Goal: Entertainment & Leisure: Consume media (video, audio)

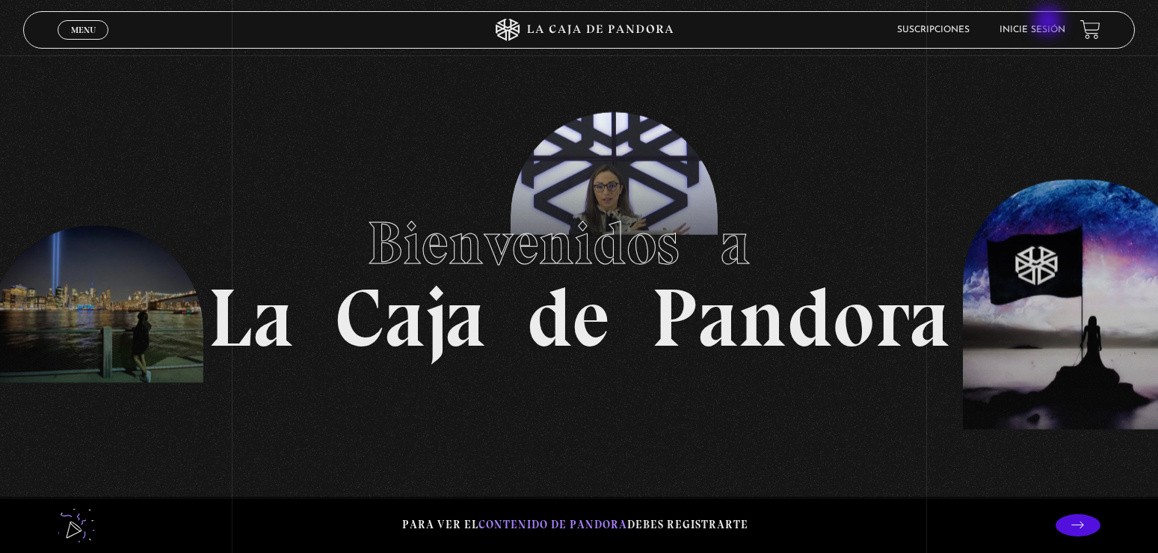
click at [1050, 22] on li "Inicie sesión" at bounding box center [1033, 29] width 66 height 23
click at [1021, 26] on li "Inicie sesión" at bounding box center [1033, 29] width 66 height 23
click at [1033, 28] on link "Inicie sesión" at bounding box center [1033, 29] width 66 height 9
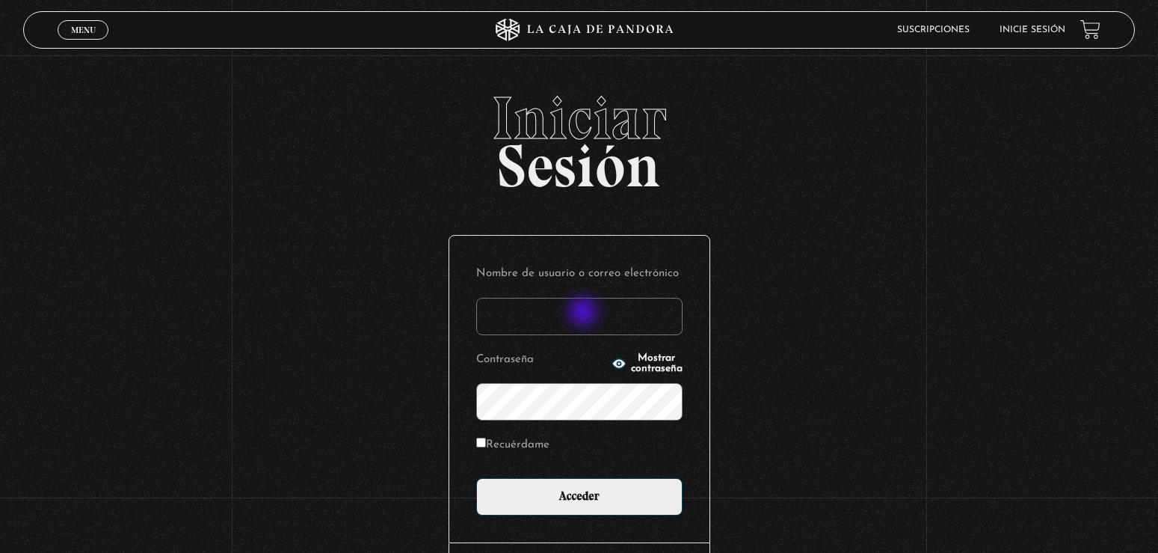
click at [585, 313] on input "Nombre de usuario o correo electrónico" at bounding box center [579, 316] width 206 height 37
type input "alessia.saborio centeno"
click at [586, 517] on div "Nombre de usuario o correo electrónico alessia.saborio centeno Contraseña Mostr…" at bounding box center [579, 389] width 260 height 307
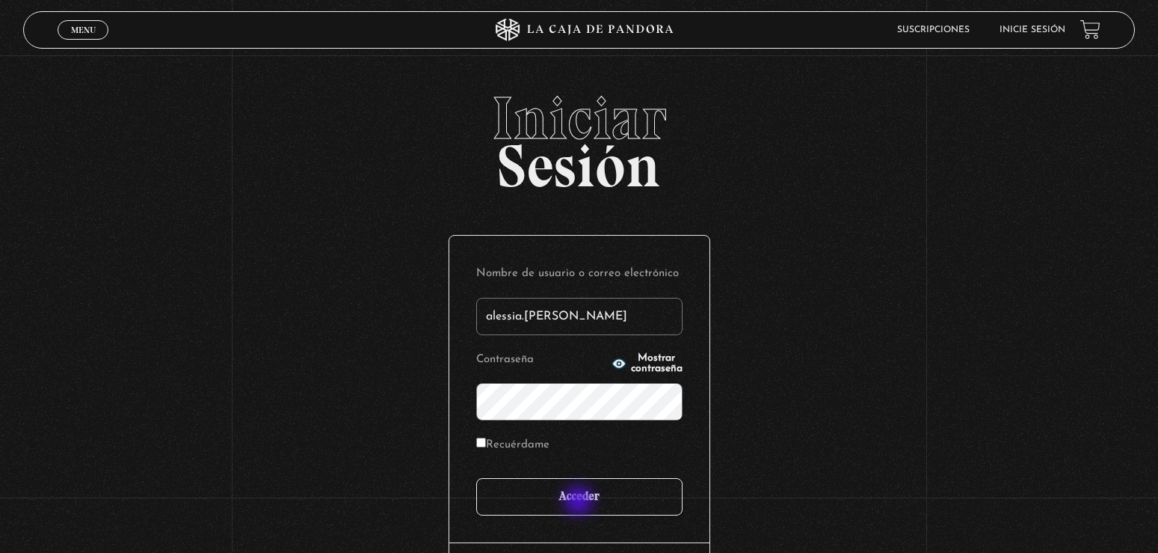
click at [580, 502] on input "Acceder" at bounding box center [579, 496] width 206 height 37
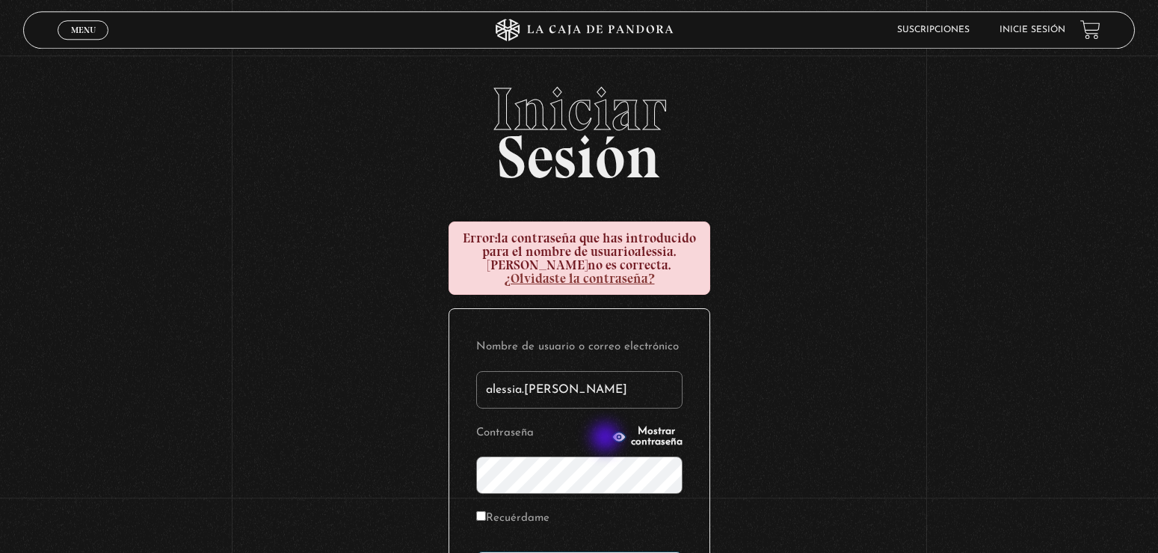
scroll to position [153, 0]
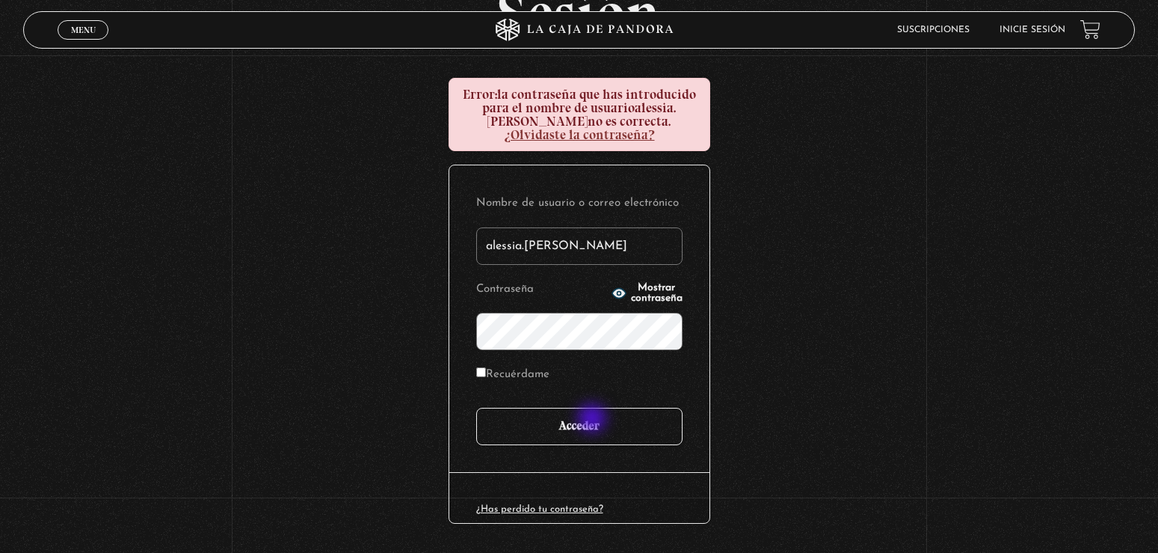
click at [593, 419] on input "Acceder" at bounding box center [579, 425] width 206 height 37
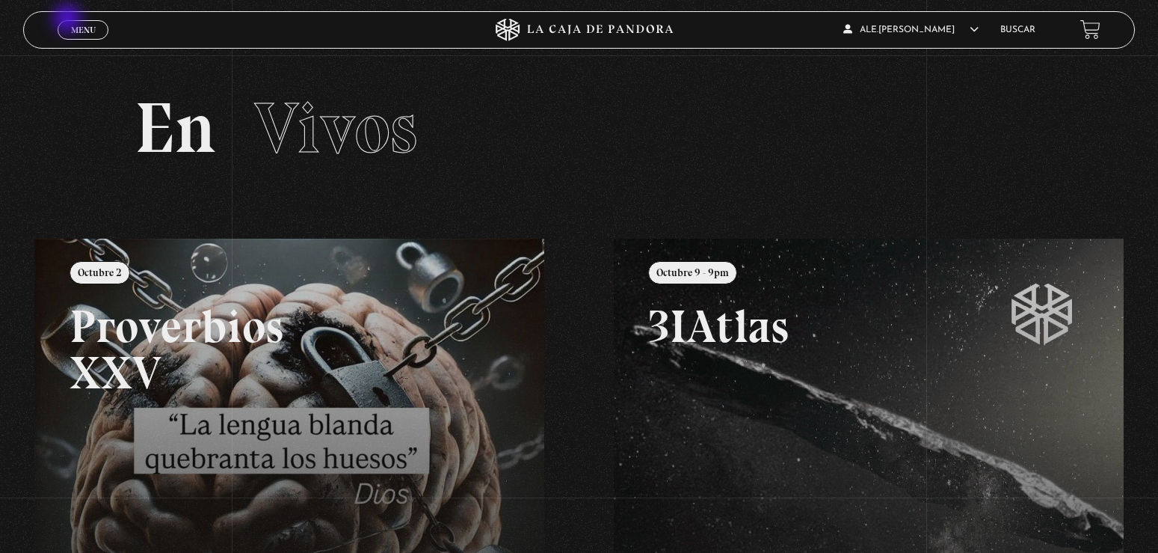
click at [69, 20] on link "Menu Cerrar" at bounding box center [83, 29] width 51 height 19
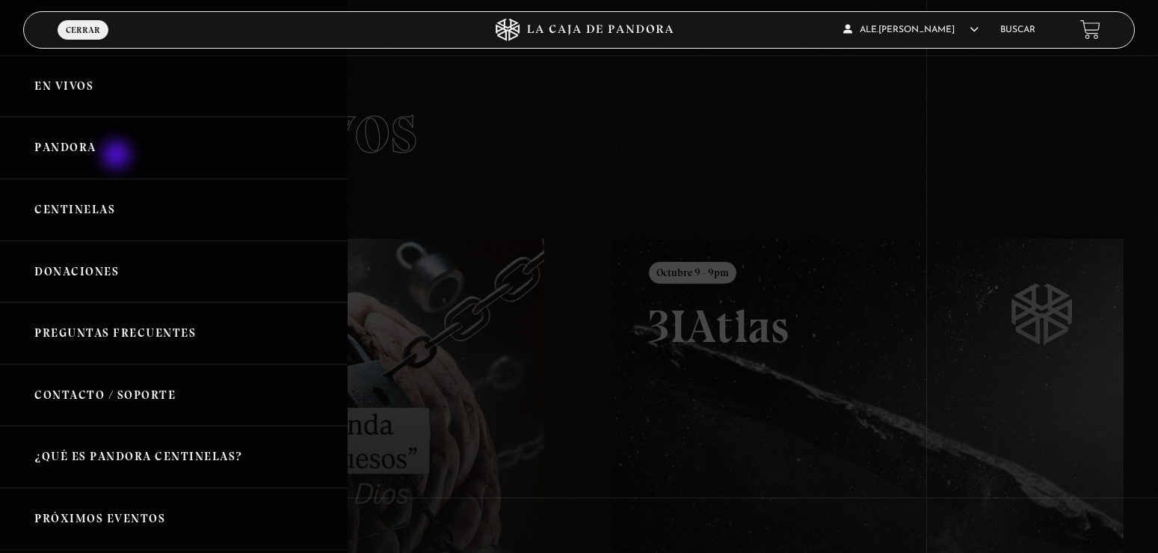
click at [118, 156] on link "Pandora" at bounding box center [174, 148] width 348 height 62
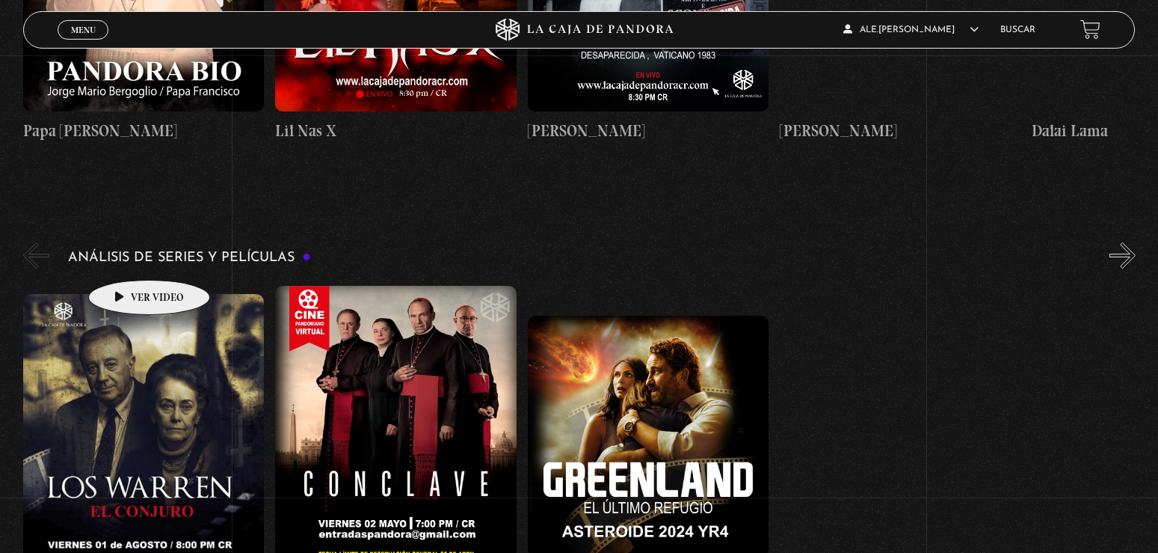
scroll to position [2746, 0]
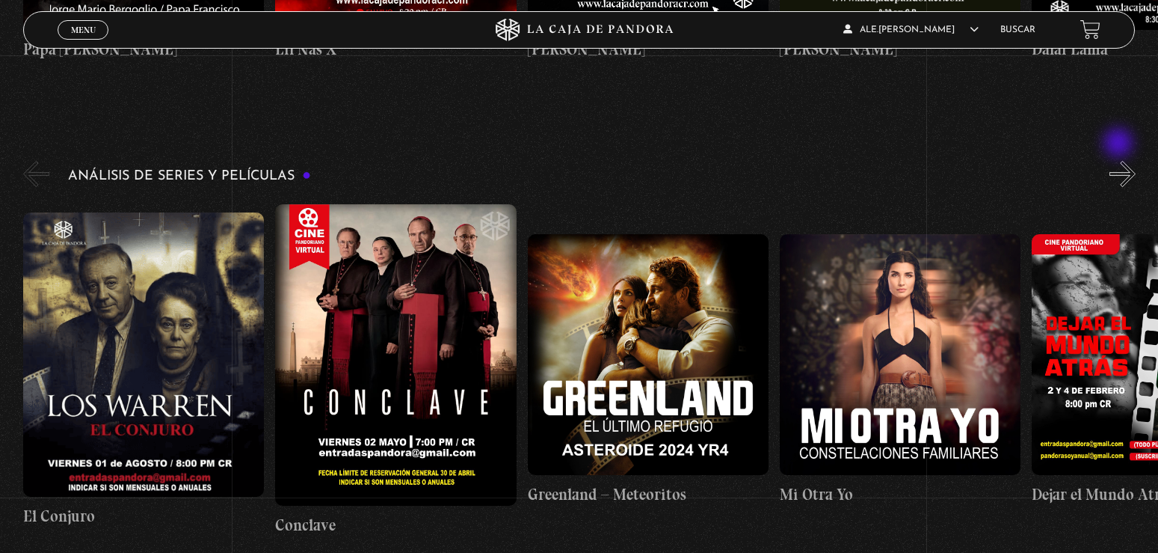
click at [1120, 161] on button "»" at bounding box center [1123, 174] width 26 height 26
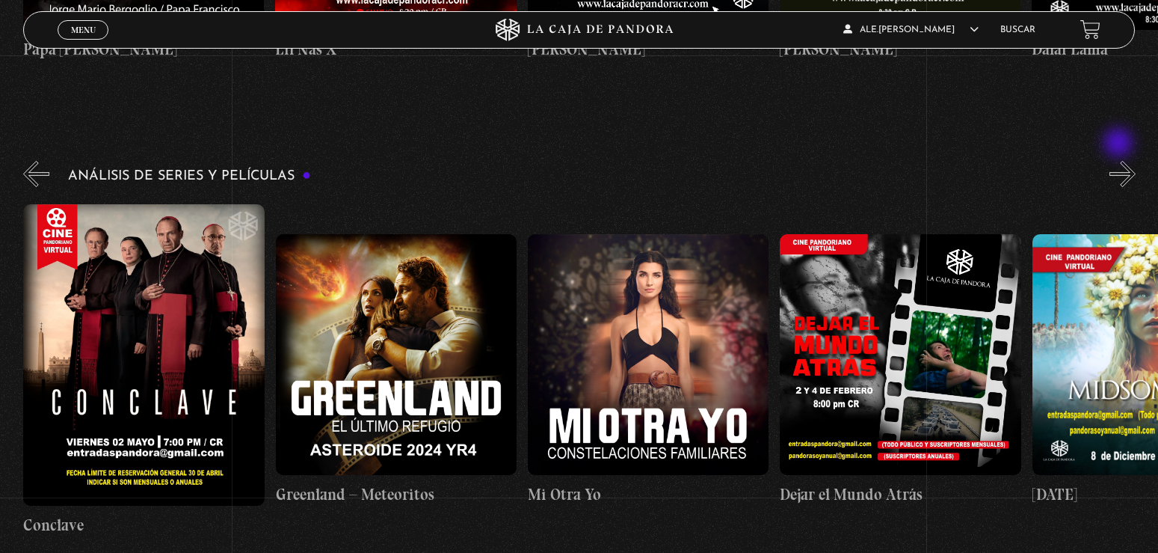
click at [1120, 161] on button "»" at bounding box center [1123, 174] width 26 height 26
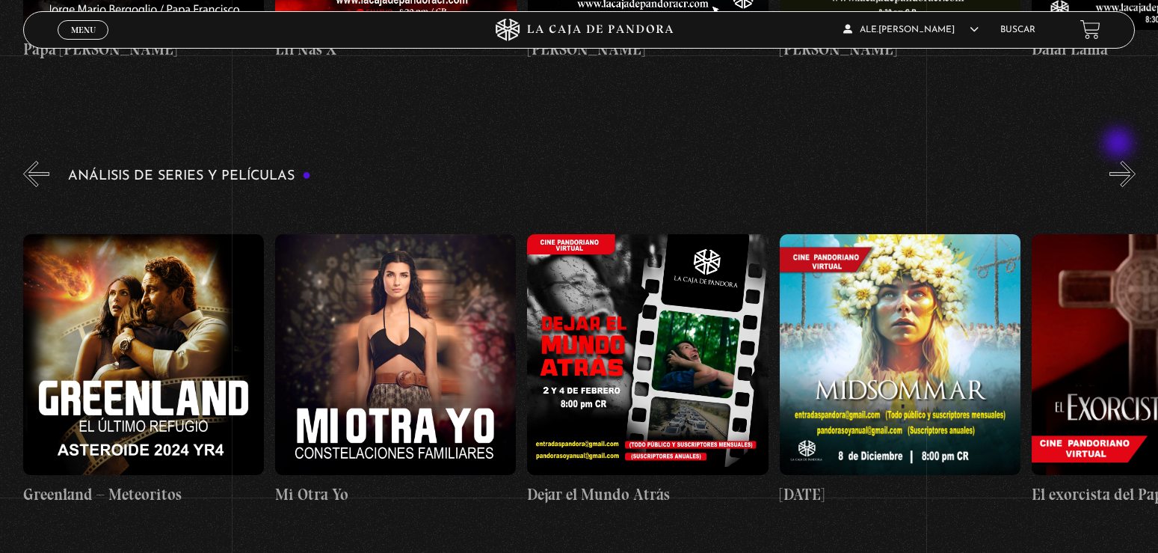
click at [1120, 161] on button "»" at bounding box center [1123, 174] width 26 height 26
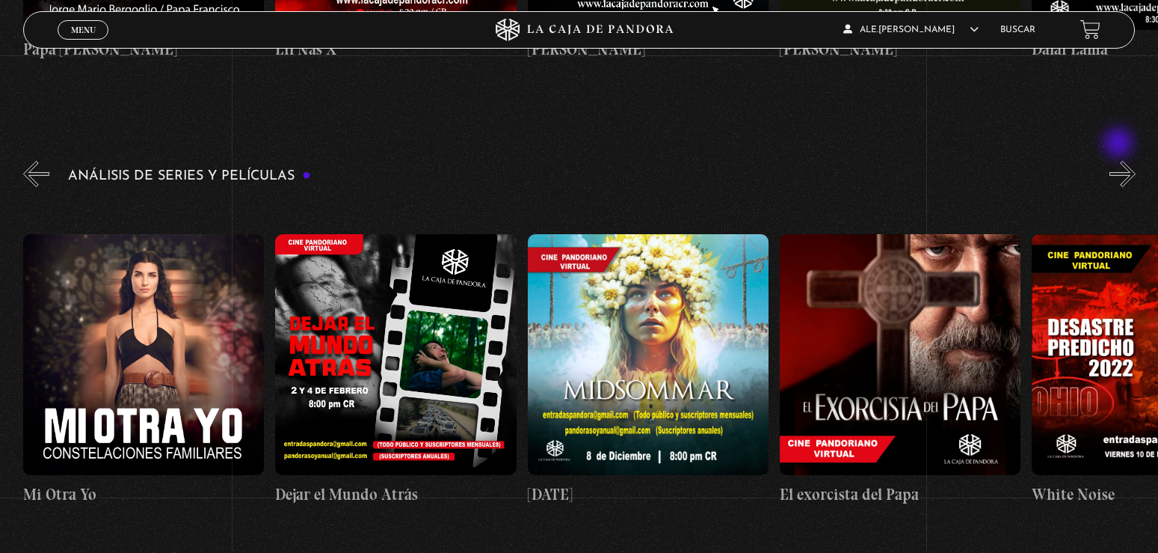
click at [1120, 161] on button "»" at bounding box center [1123, 174] width 26 height 26
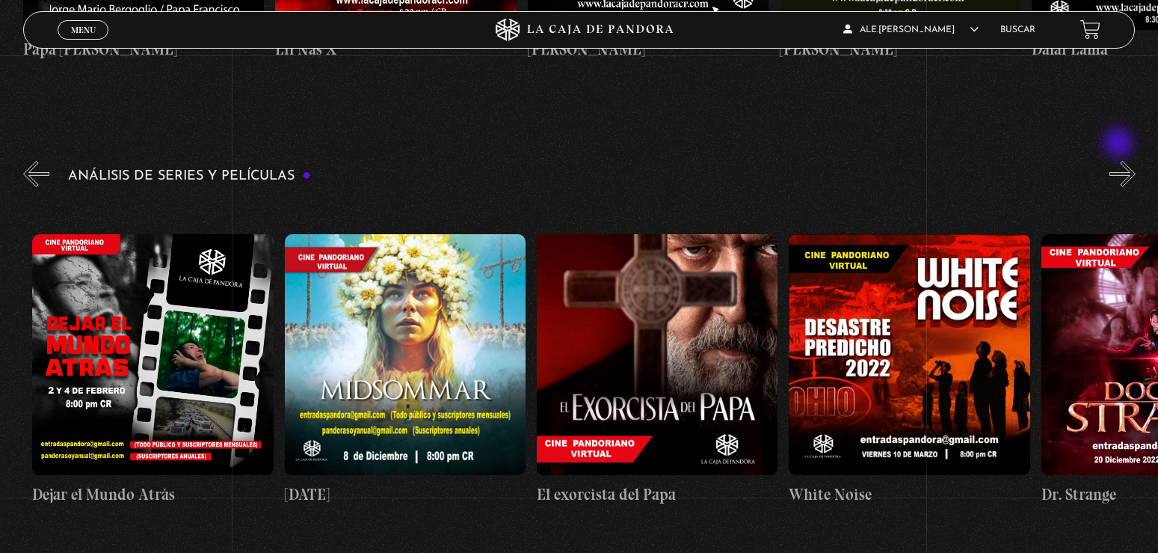
click at [1120, 161] on button "»" at bounding box center [1123, 174] width 26 height 26
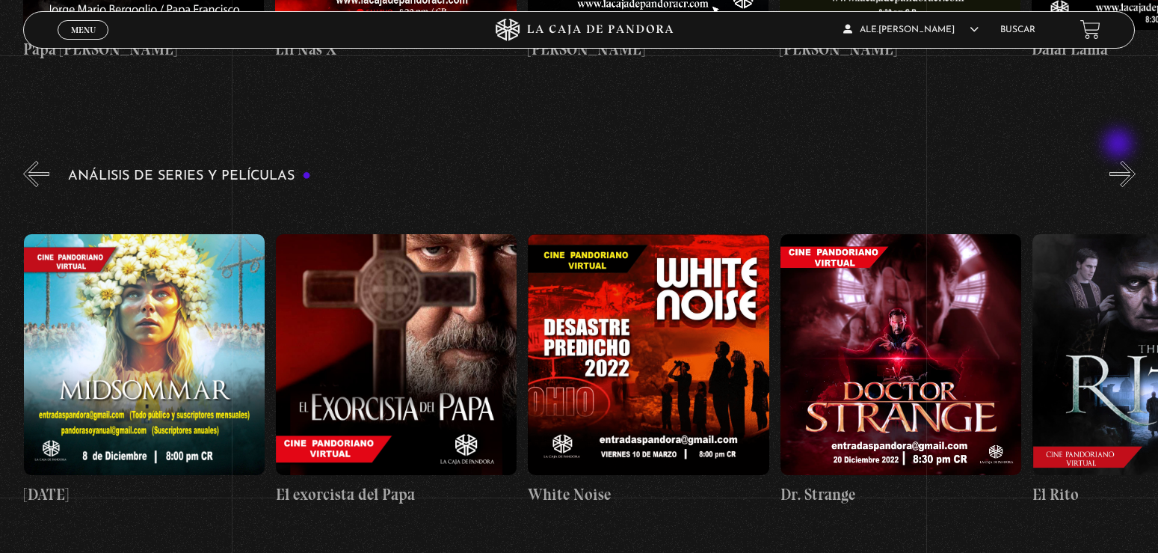
click at [1120, 161] on button "»" at bounding box center [1123, 174] width 26 height 26
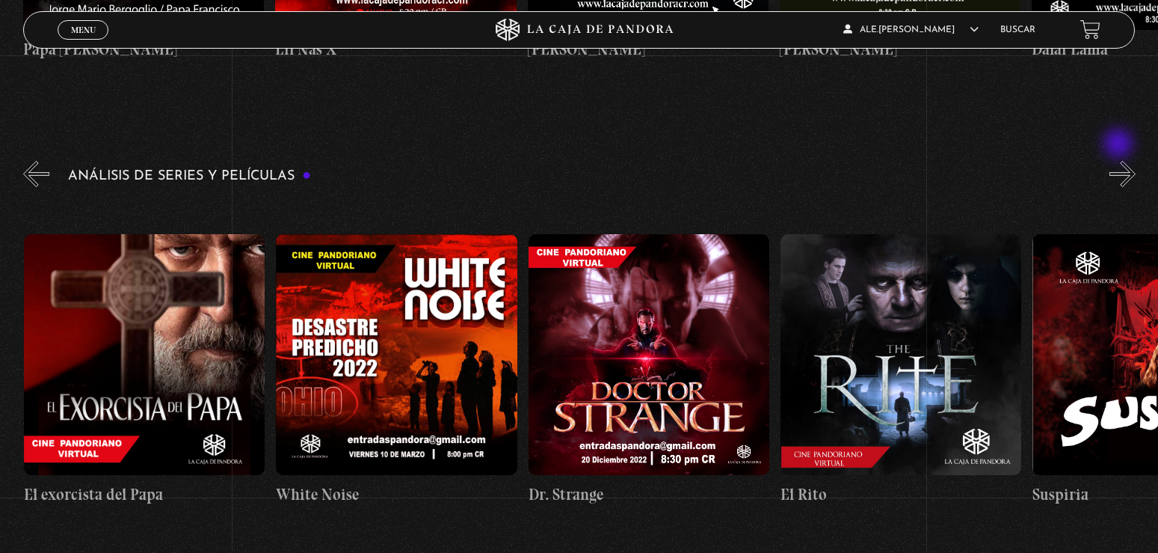
scroll to position [0, 1513]
click at [1120, 161] on button "»" at bounding box center [1123, 174] width 26 height 26
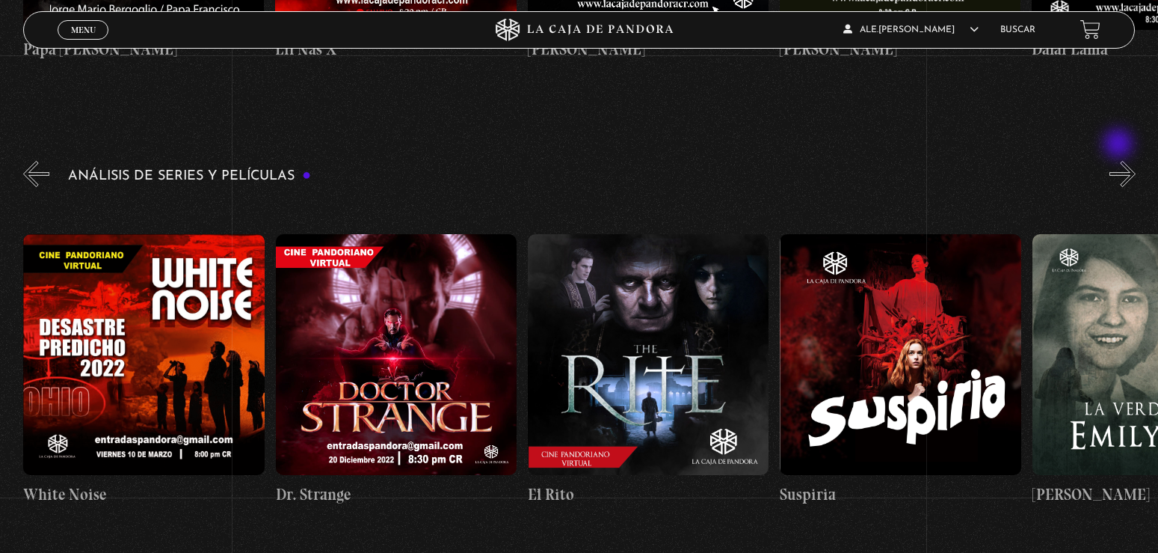
click at [1120, 161] on button "»" at bounding box center [1123, 174] width 26 height 26
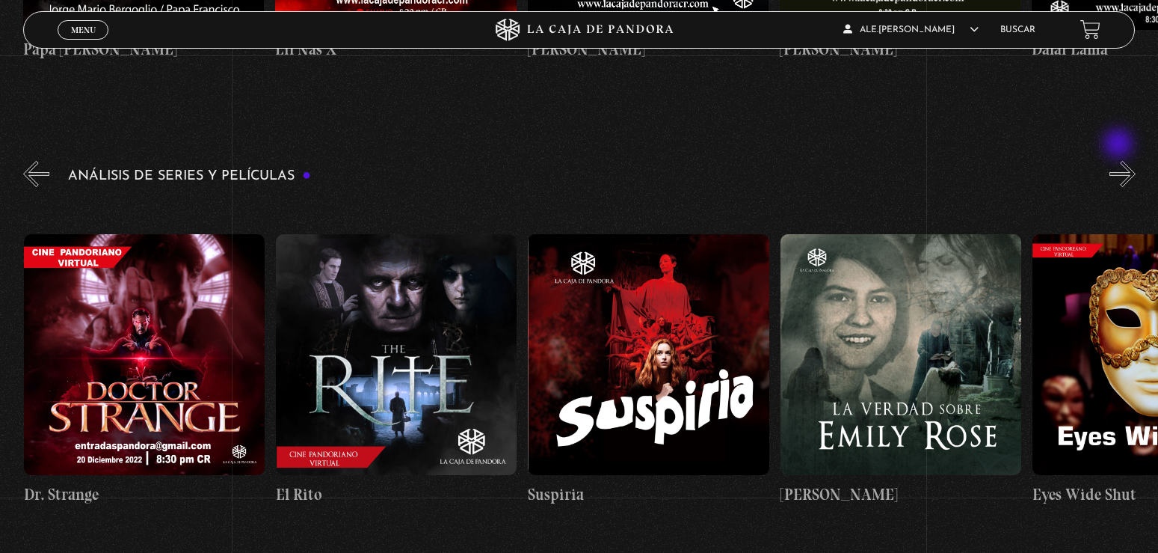
click at [1120, 161] on button "»" at bounding box center [1123, 174] width 26 height 26
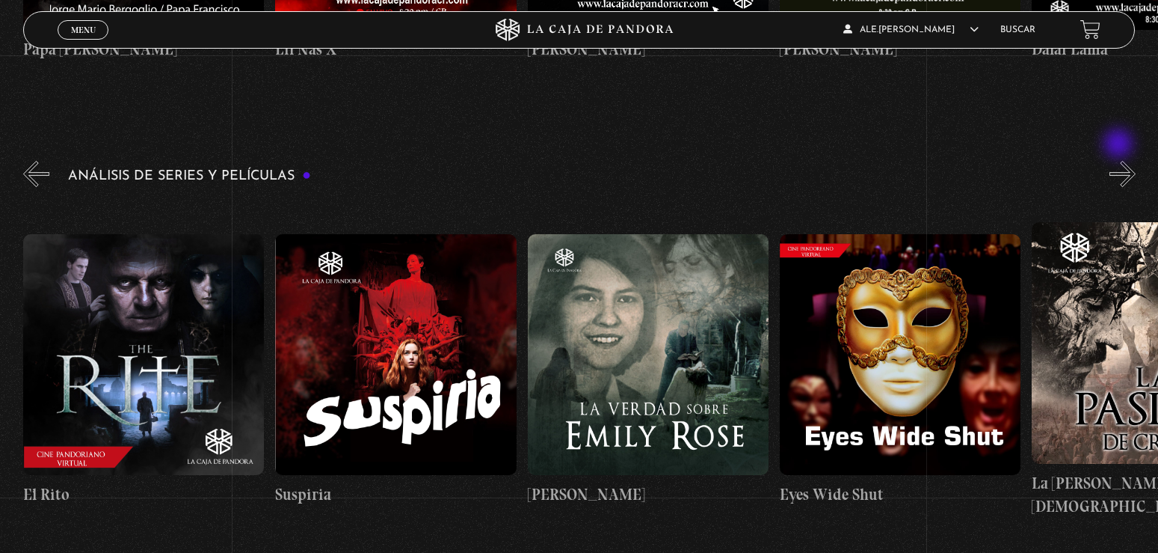
click at [1120, 161] on button "»" at bounding box center [1123, 174] width 26 height 26
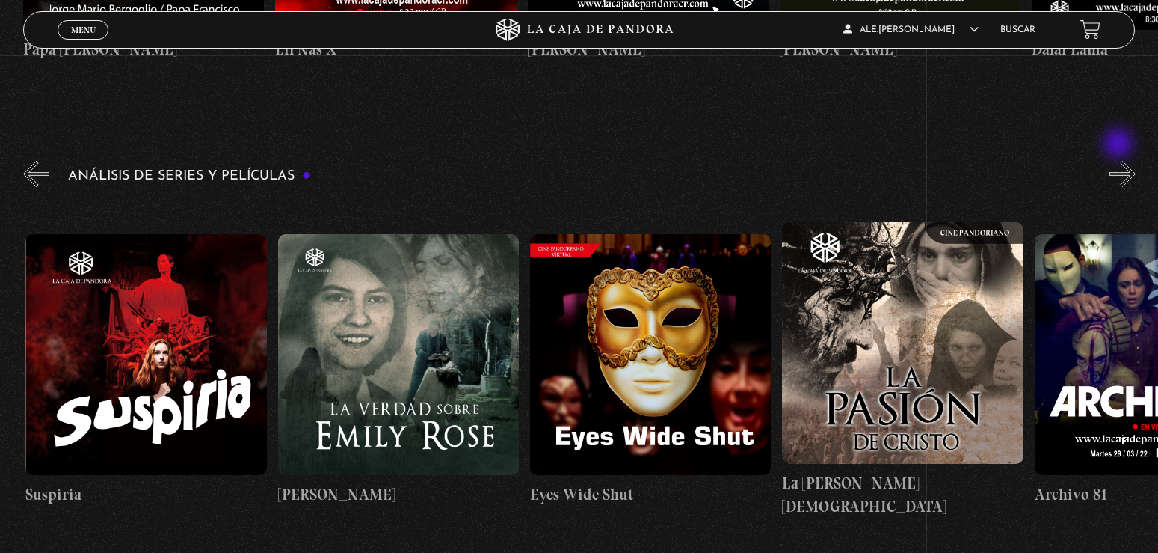
scroll to position [0, 2522]
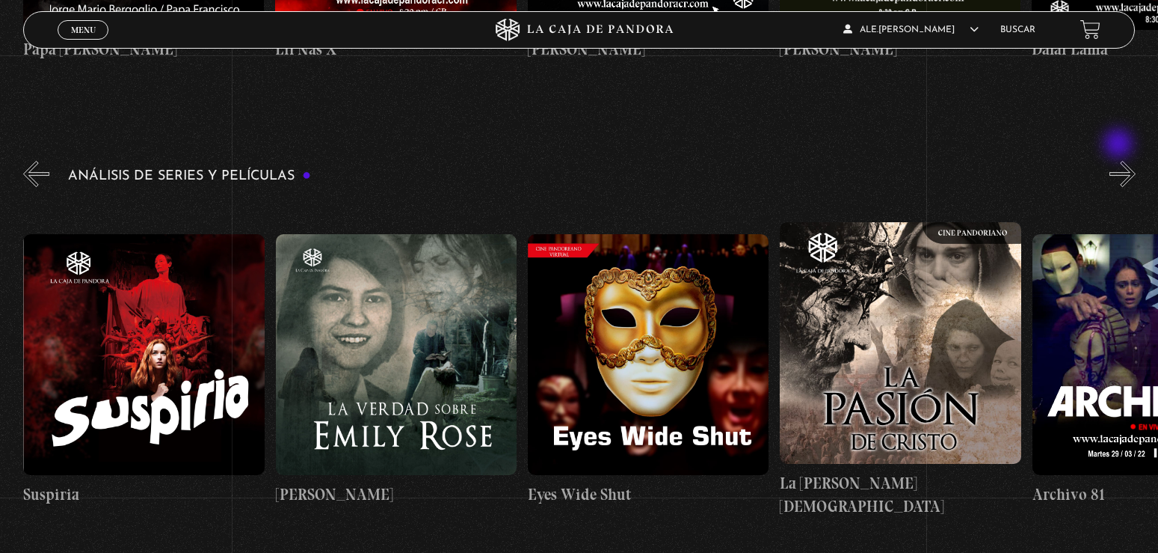
click at [1120, 161] on button "»" at bounding box center [1123, 174] width 26 height 26
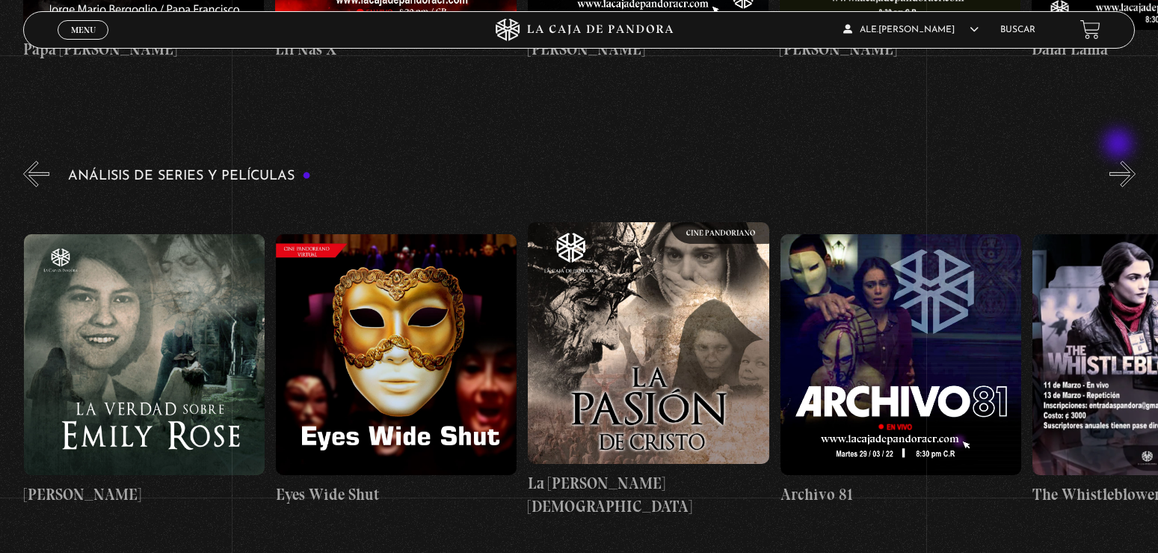
click at [1120, 161] on button "»" at bounding box center [1123, 174] width 26 height 26
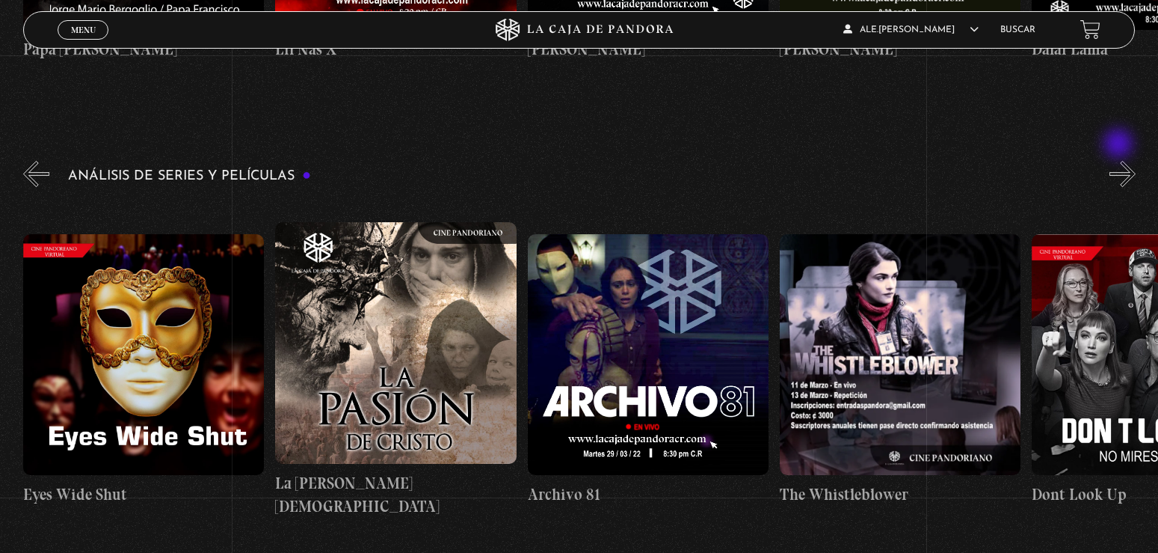
click at [1120, 161] on button "»" at bounding box center [1123, 174] width 26 height 26
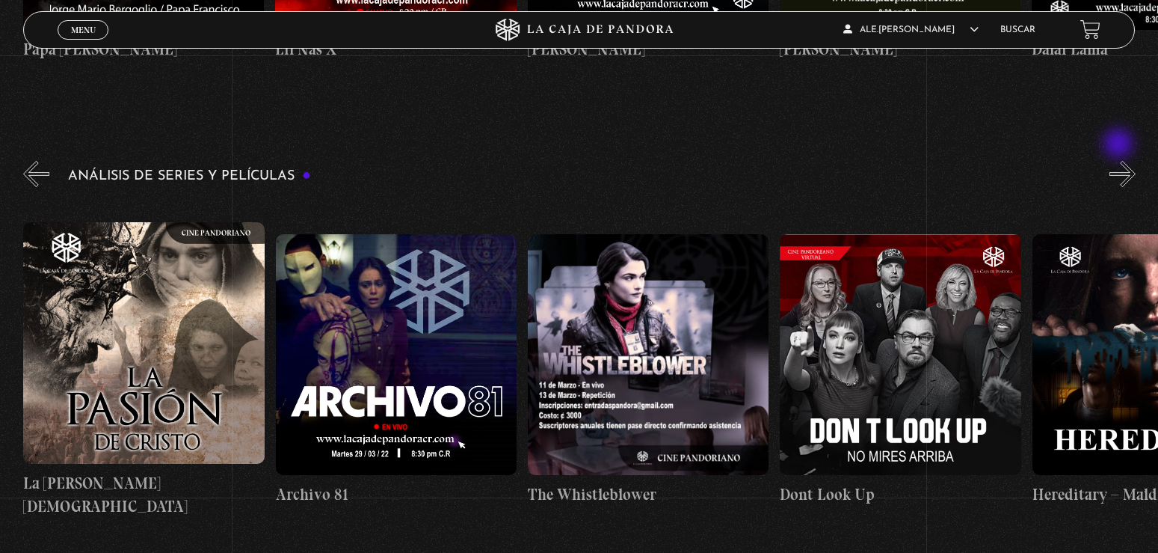
click at [1120, 161] on button "»" at bounding box center [1123, 174] width 26 height 26
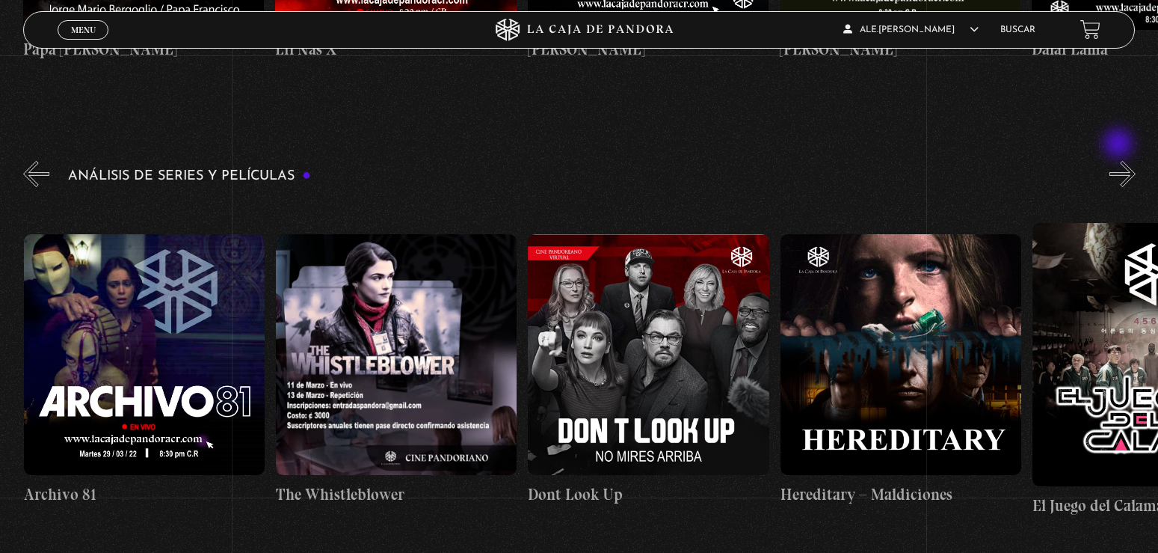
click at [1120, 161] on button "»" at bounding box center [1123, 174] width 26 height 26
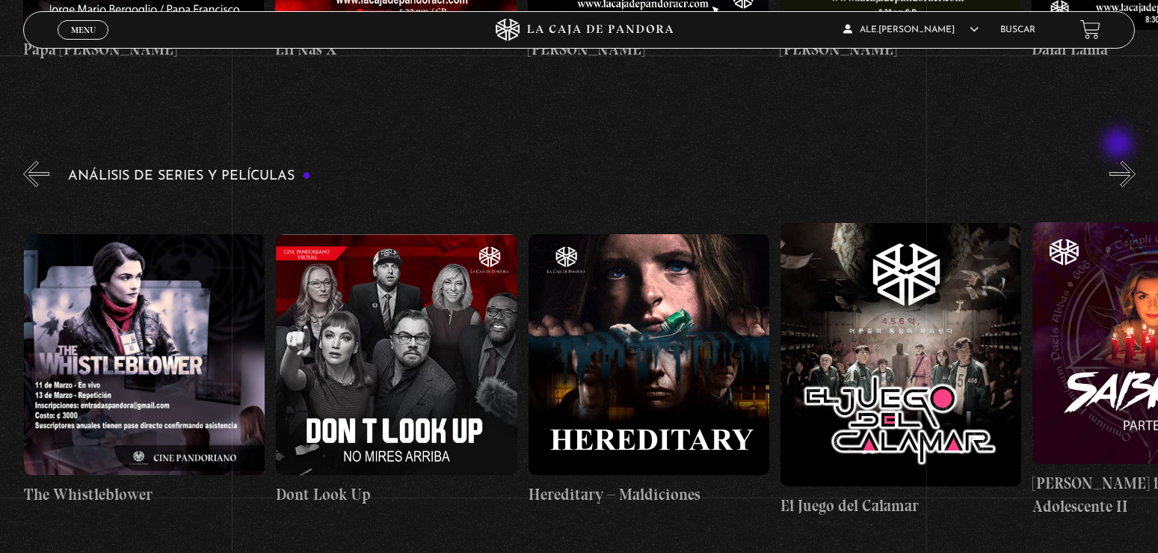
click at [1120, 161] on button "»" at bounding box center [1123, 174] width 26 height 26
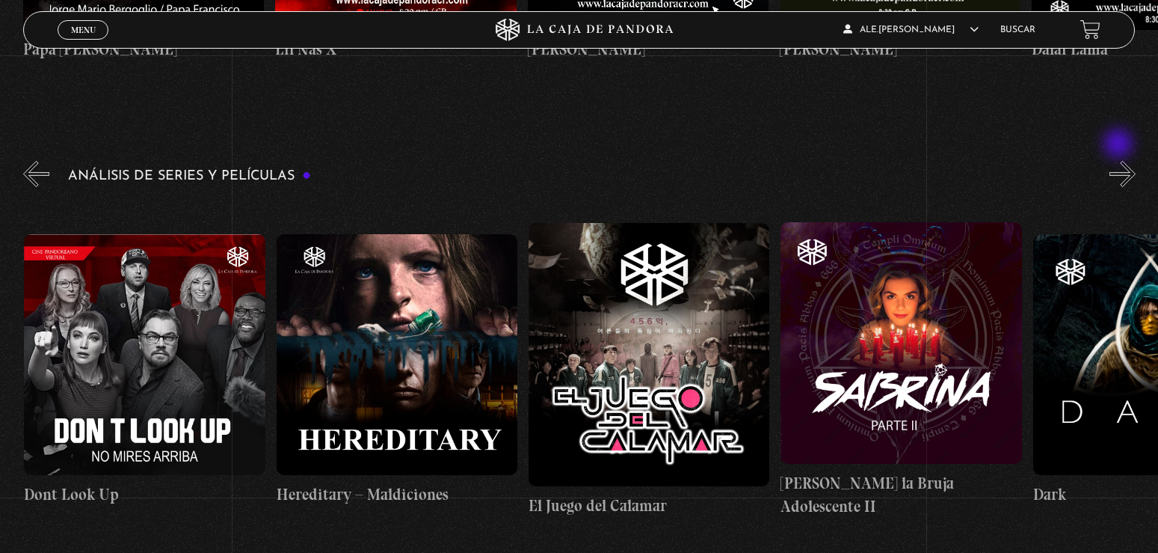
click at [1120, 161] on button "»" at bounding box center [1123, 174] width 26 height 26
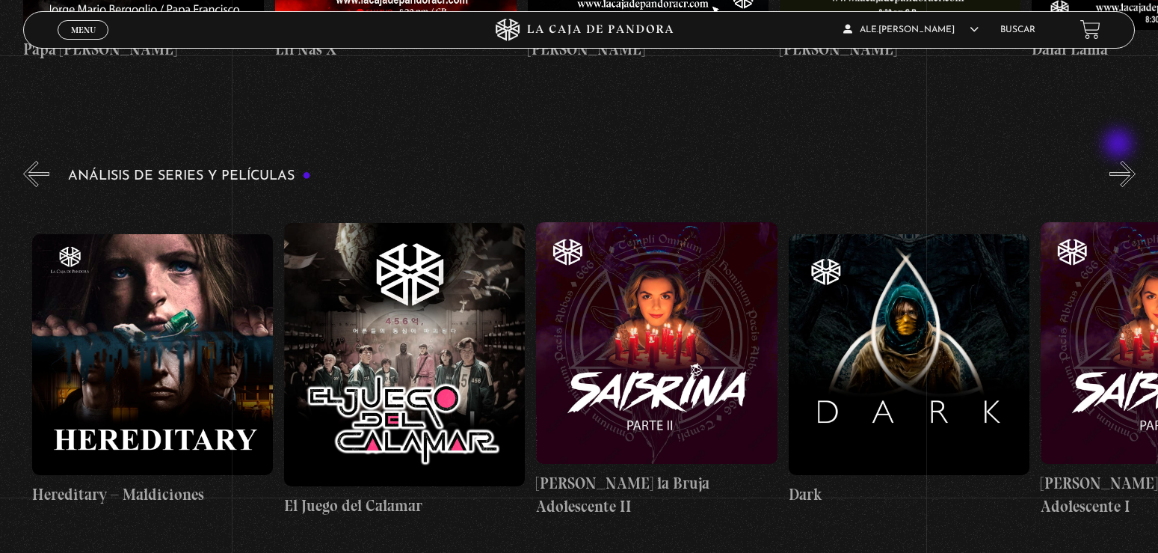
click at [1120, 161] on button "»" at bounding box center [1123, 174] width 26 height 26
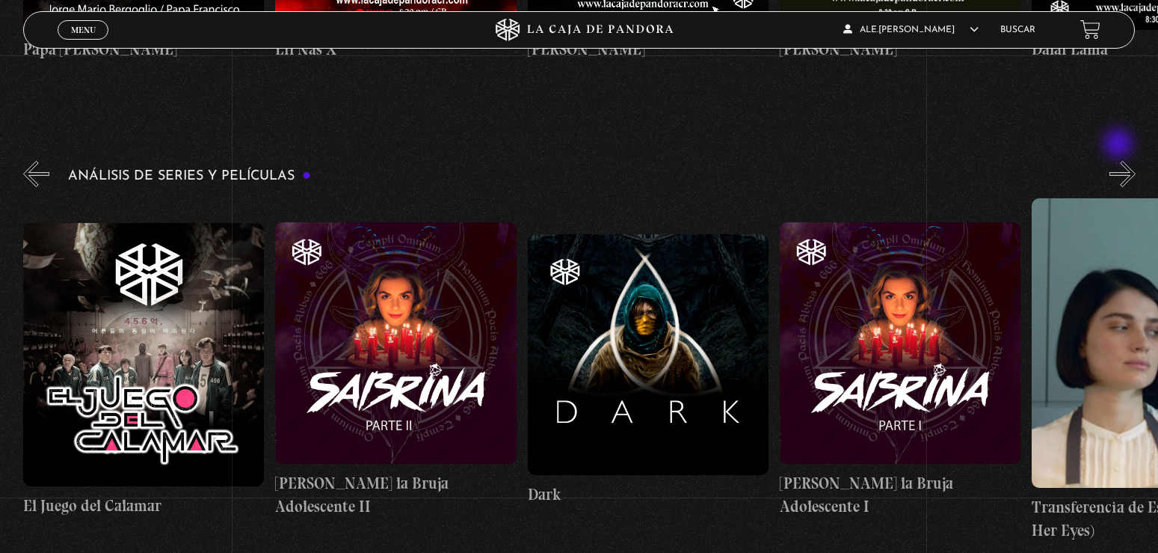
click at [1120, 161] on button "»" at bounding box center [1123, 174] width 26 height 26
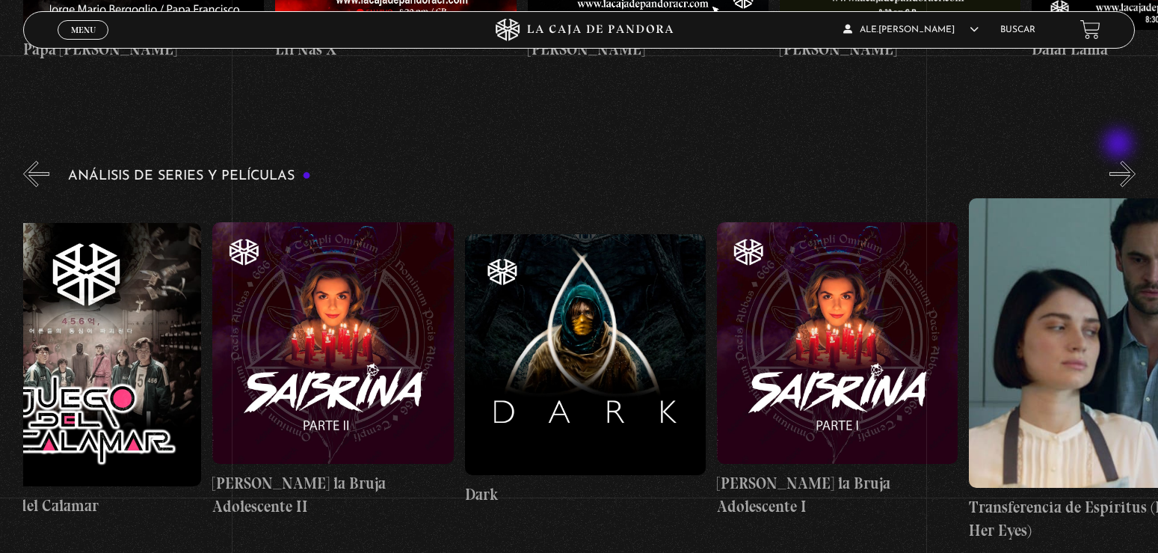
scroll to position [0, 4666]
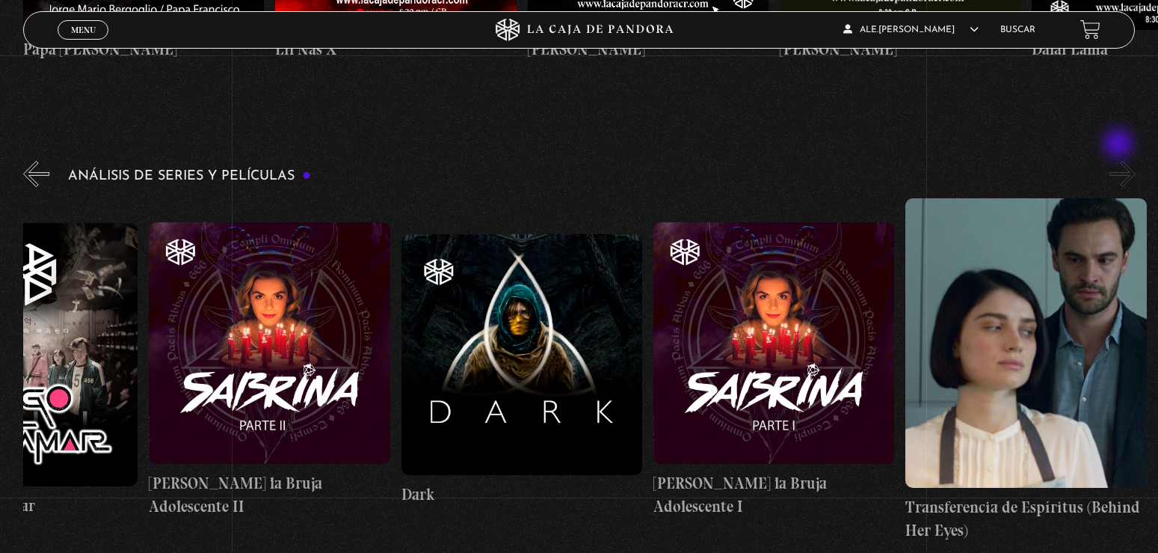
click at [1120, 161] on button "»" at bounding box center [1123, 174] width 26 height 26
click at [25, 161] on button "«" at bounding box center [36, 174] width 26 height 26
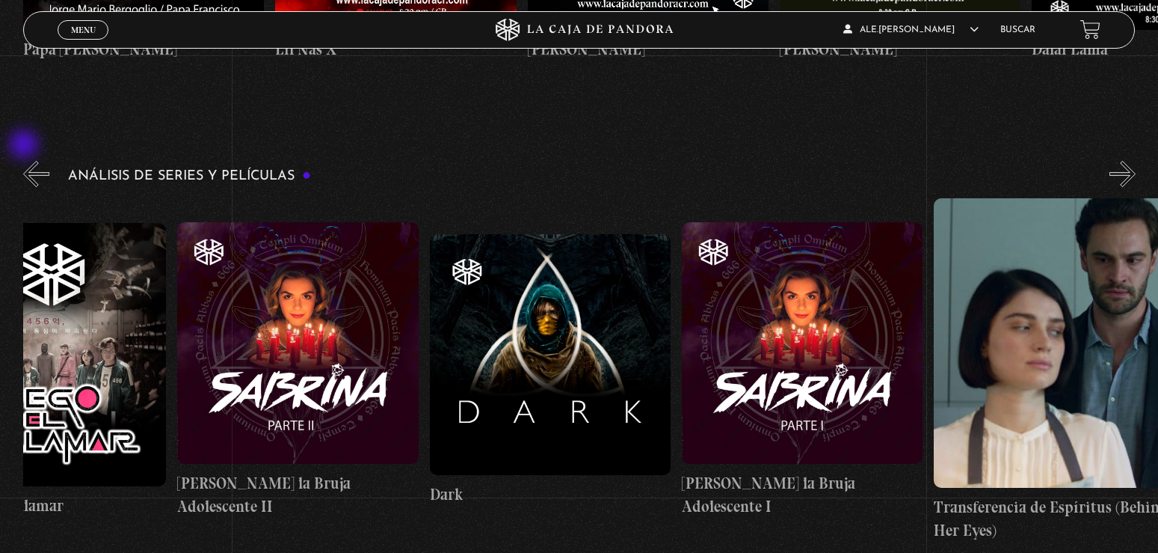
click at [25, 161] on button "«" at bounding box center [36, 174] width 26 height 26
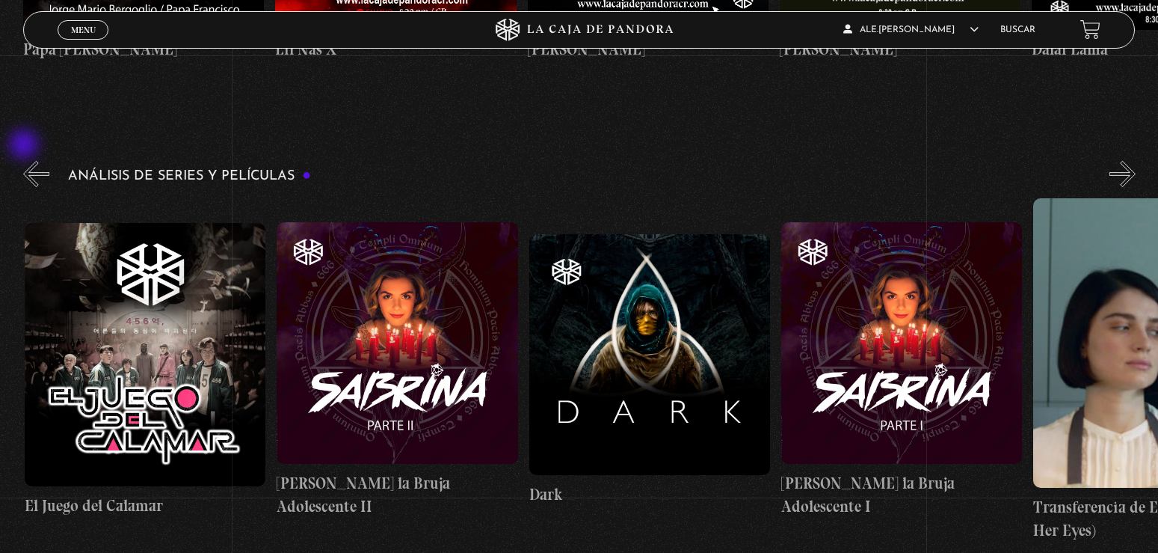
click at [25, 161] on button "«" at bounding box center [36, 174] width 26 height 26
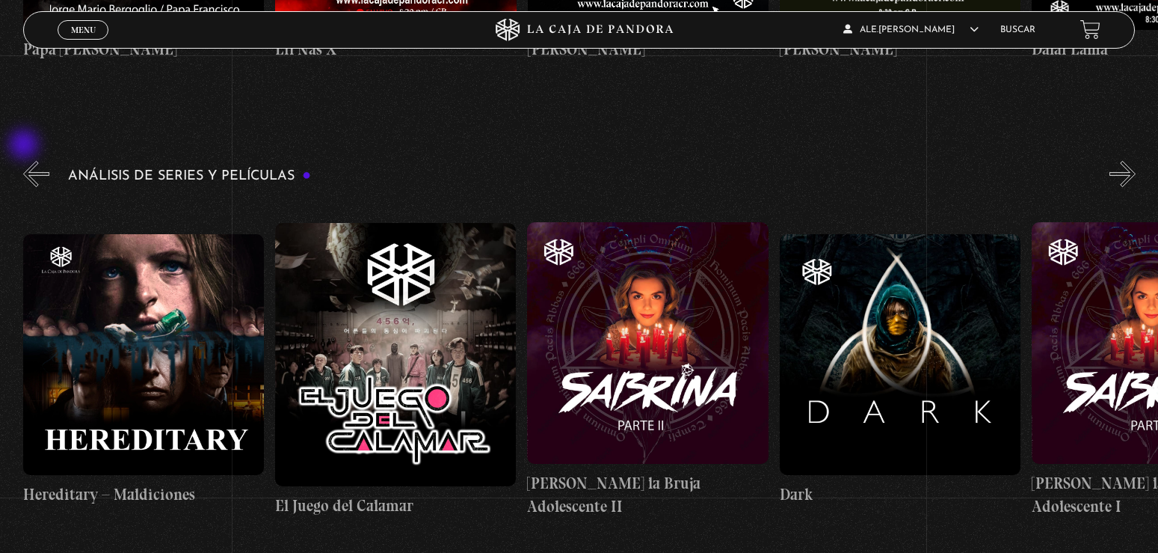
click at [25, 161] on button "«" at bounding box center [36, 174] width 26 height 26
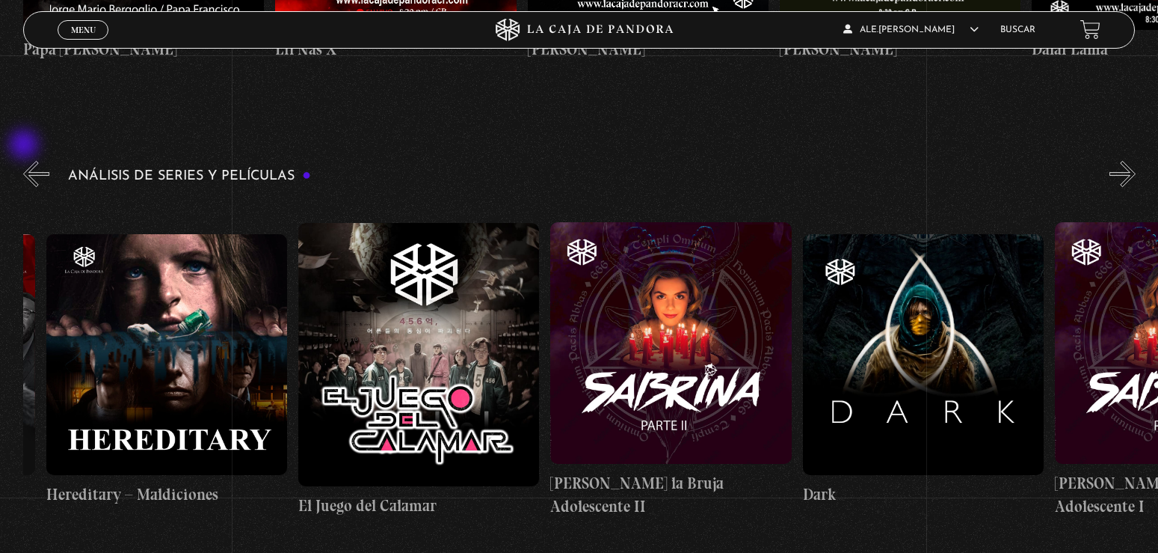
click at [25, 161] on button "«" at bounding box center [36, 174] width 26 height 26
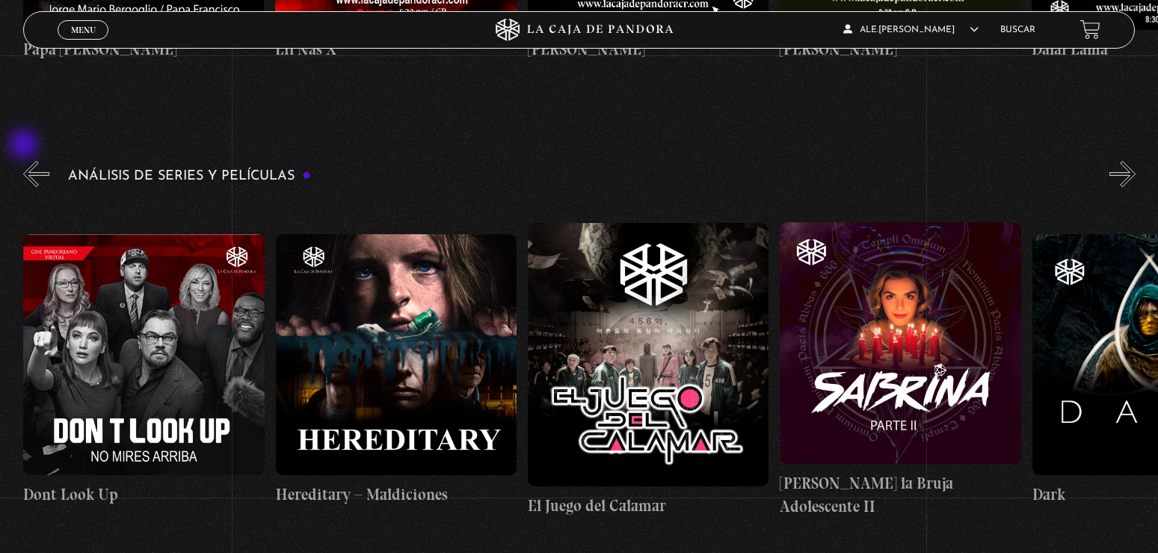
click at [25, 161] on button "«" at bounding box center [36, 174] width 26 height 26
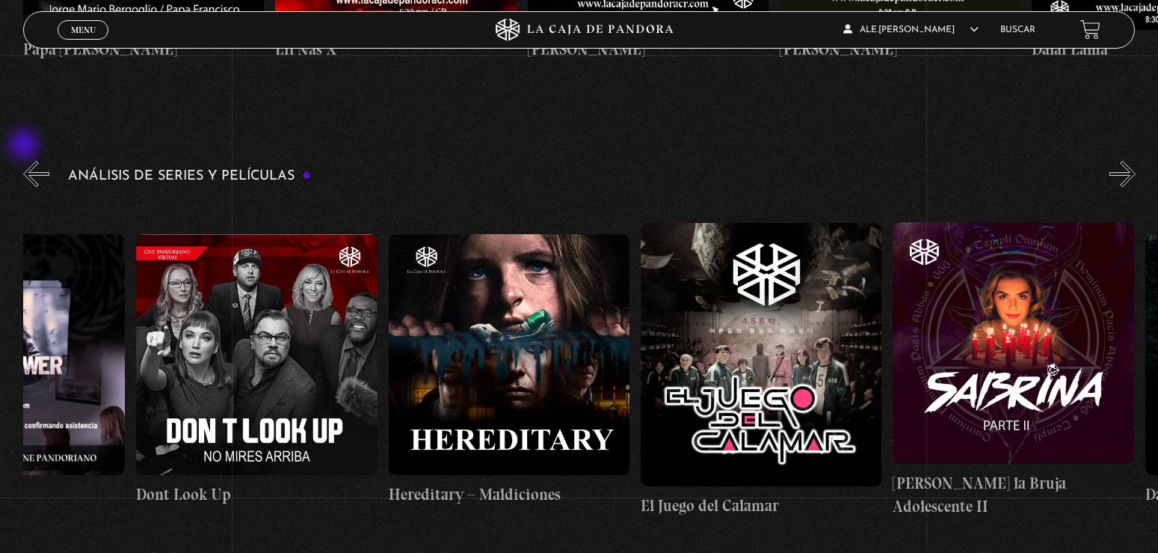
click at [25, 161] on button "«" at bounding box center [36, 174] width 26 height 26
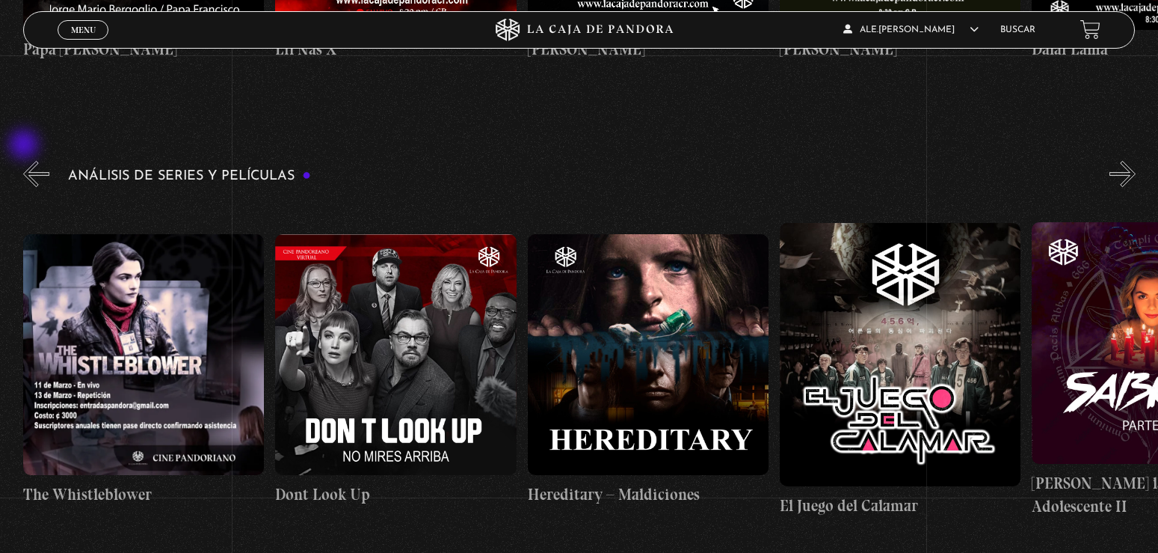
click at [25, 161] on button "«" at bounding box center [36, 174] width 26 height 26
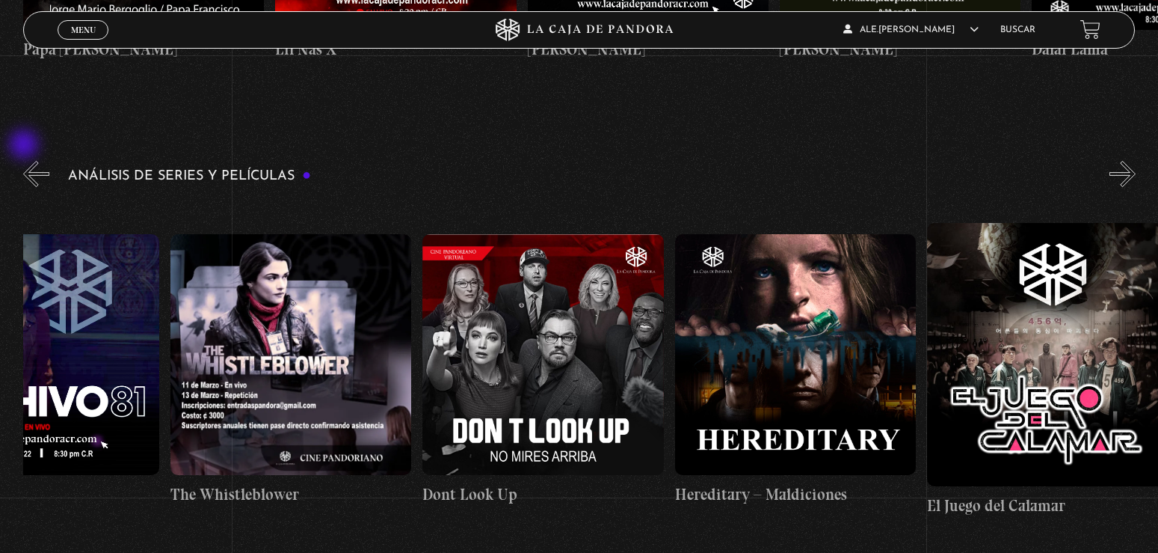
click at [25, 161] on button "«" at bounding box center [36, 174] width 26 height 26
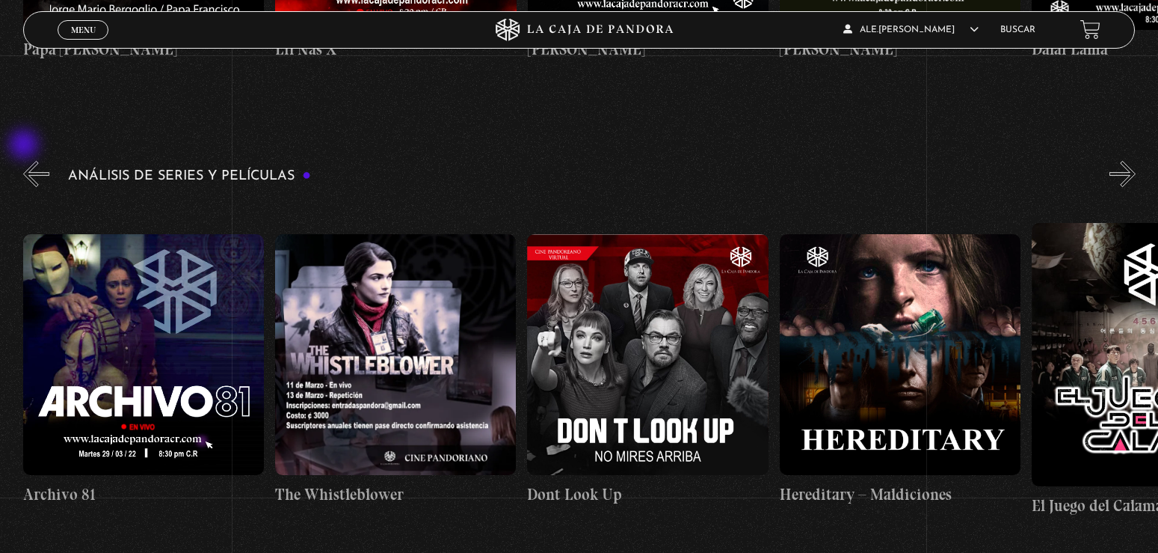
click at [25, 161] on button "«" at bounding box center [36, 174] width 26 height 26
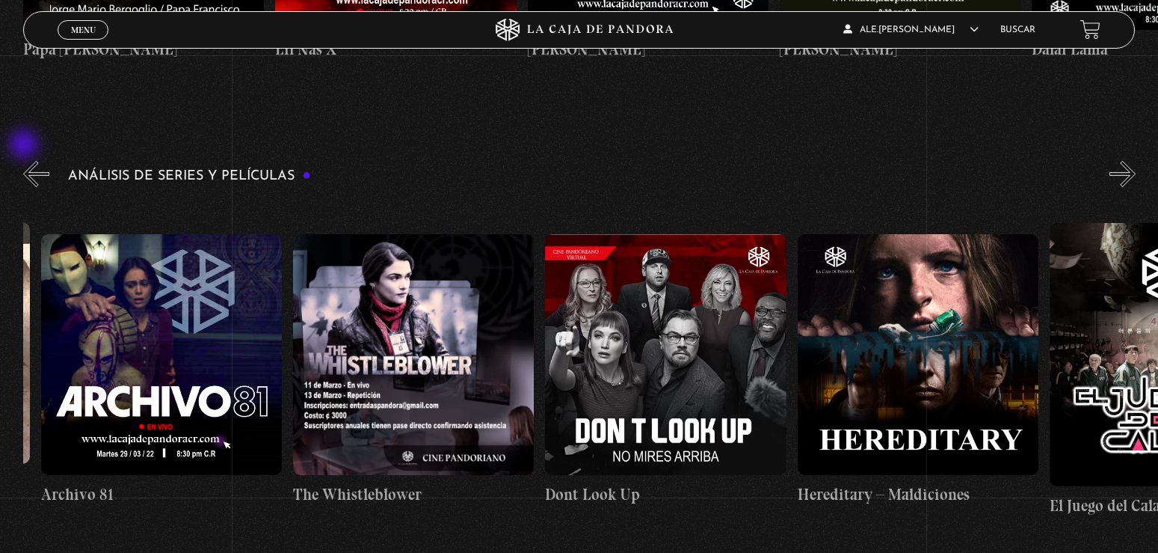
click at [25, 161] on button "«" at bounding box center [36, 174] width 26 height 26
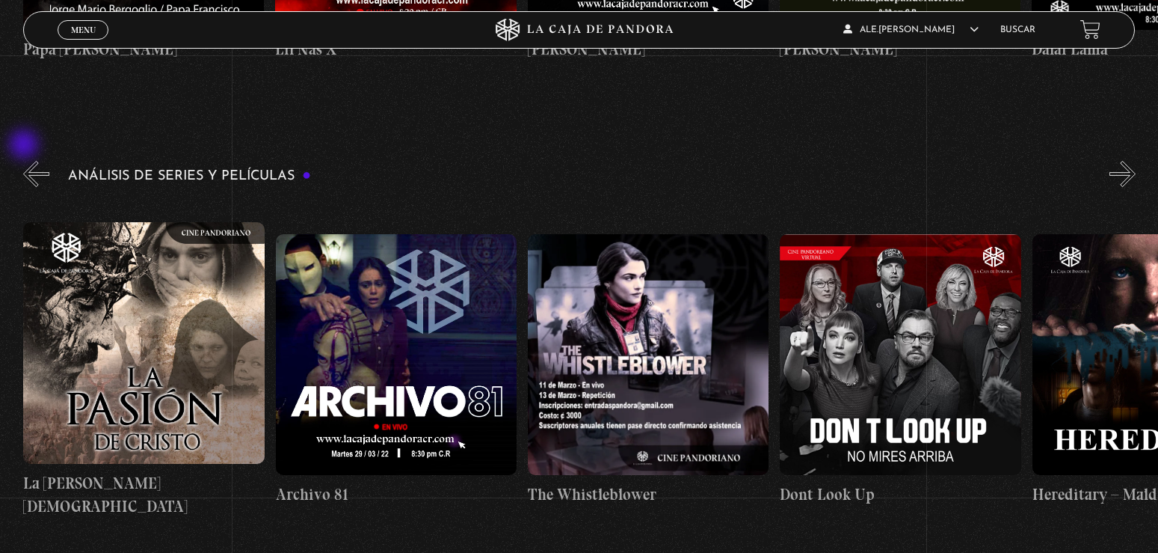
click at [25, 161] on button "«" at bounding box center [36, 174] width 26 height 26
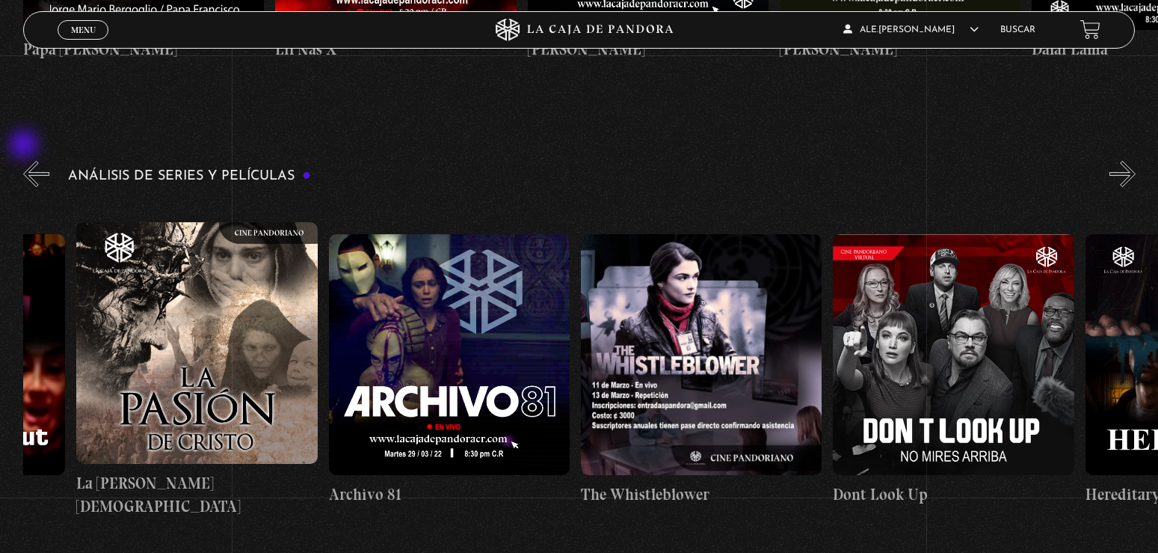
click at [25, 161] on button "«" at bounding box center [36, 174] width 26 height 26
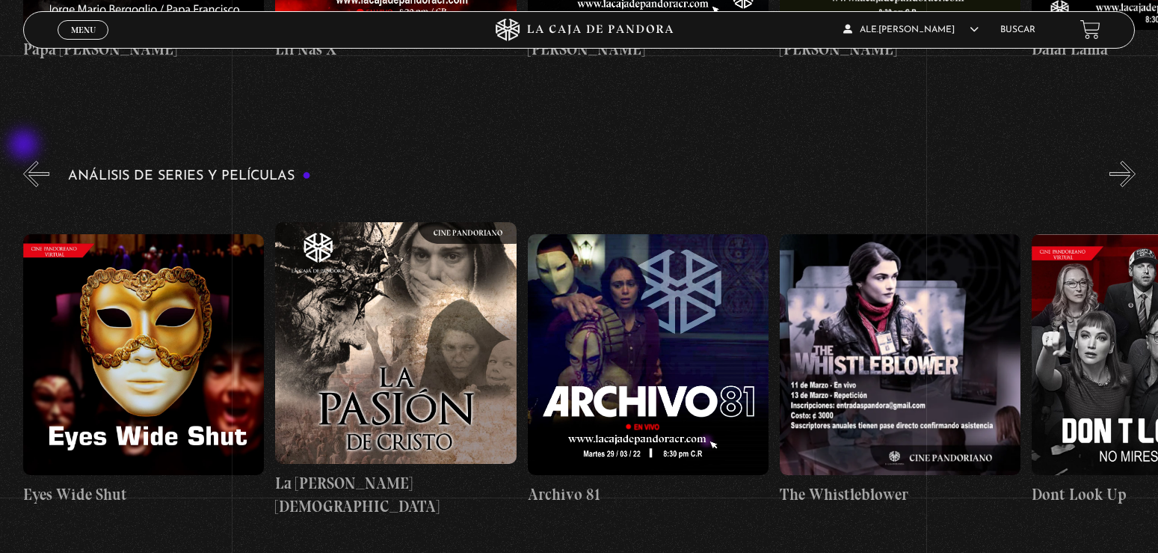
click at [25, 161] on button "«" at bounding box center [36, 174] width 26 height 26
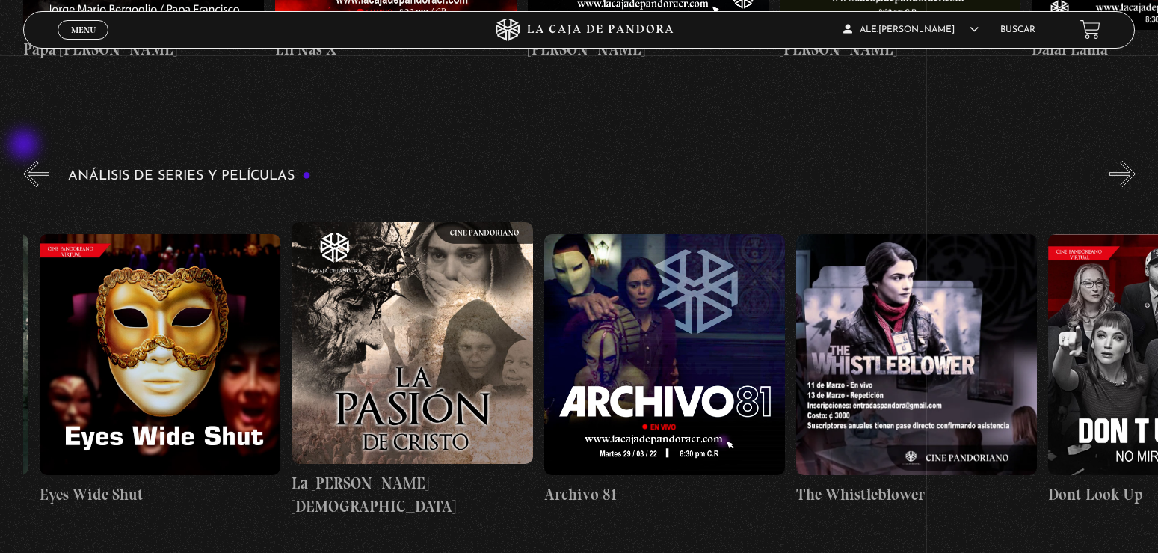
click at [25, 161] on button "«" at bounding box center [36, 174] width 26 height 26
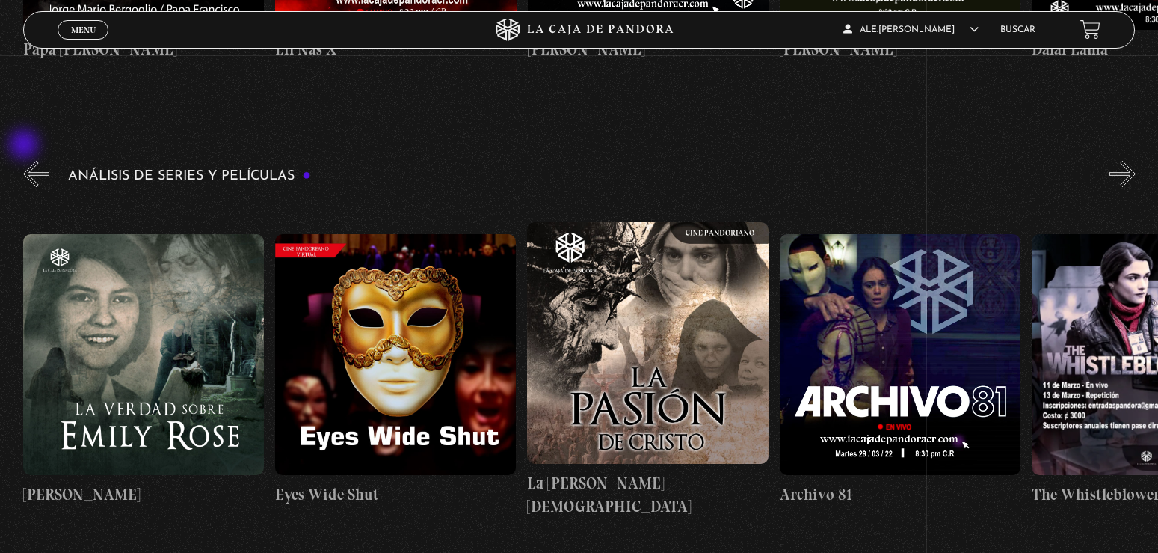
click at [25, 161] on button "«" at bounding box center [36, 174] width 26 height 26
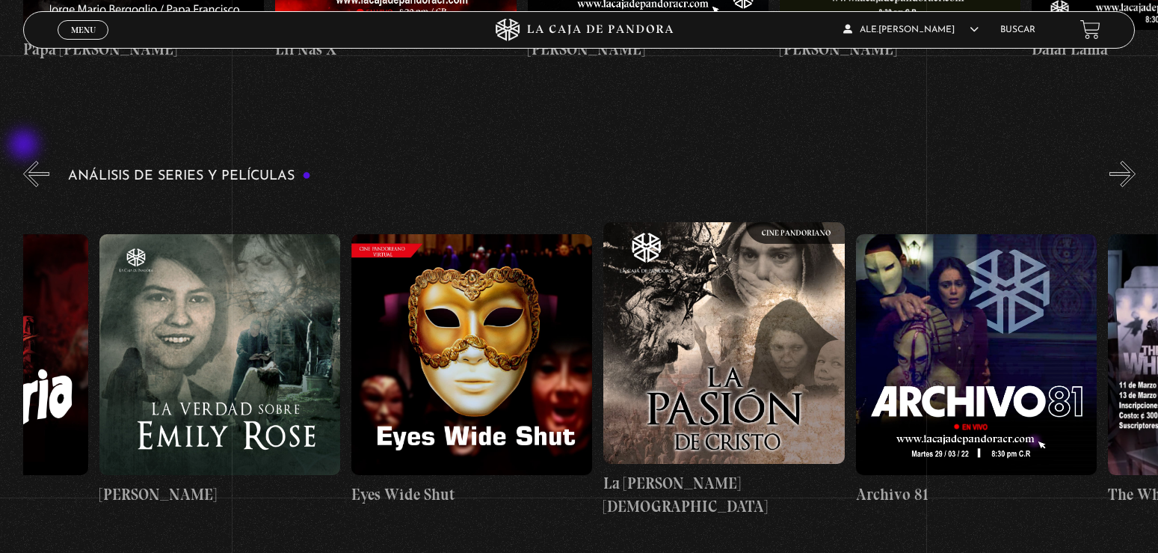
click at [25, 161] on button "«" at bounding box center [36, 174] width 26 height 26
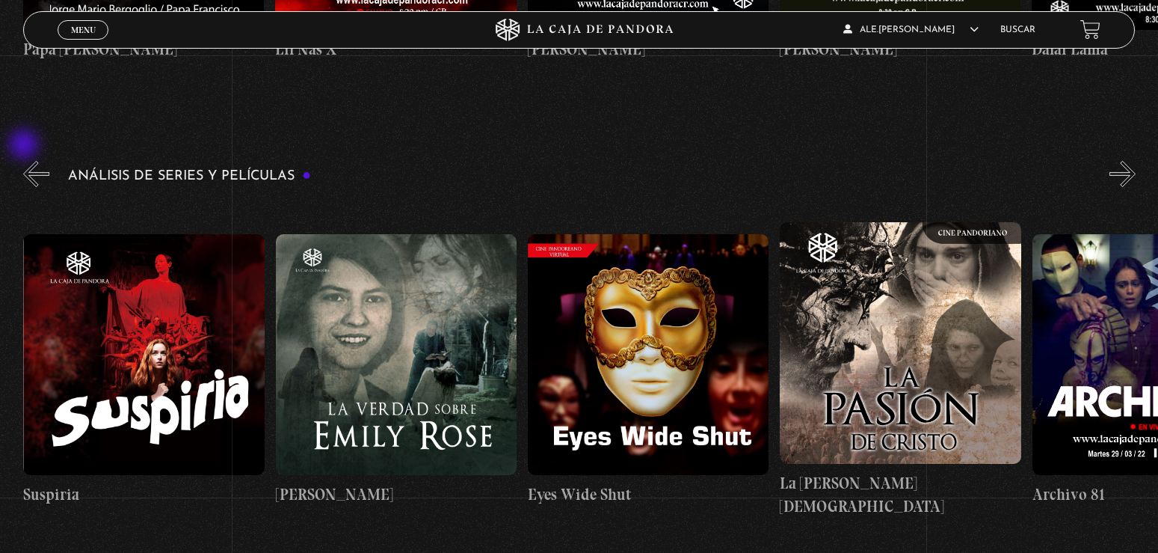
click at [25, 161] on button "«" at bounding box center [36, 174] width 26 height 26
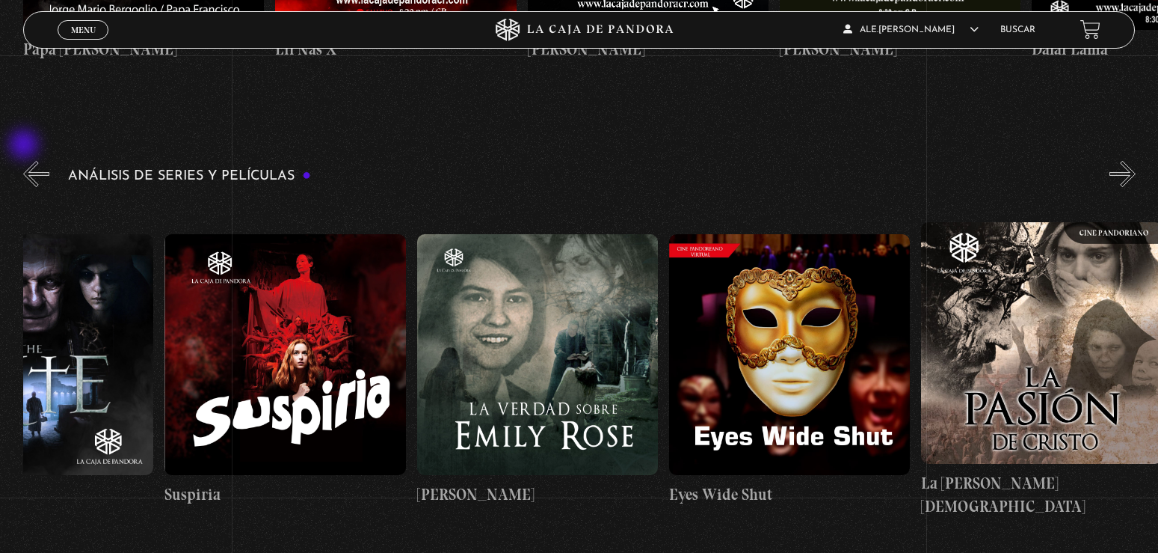
click at [25, 161] on button "«" at bounding box center [36, 174] width 26 height 26
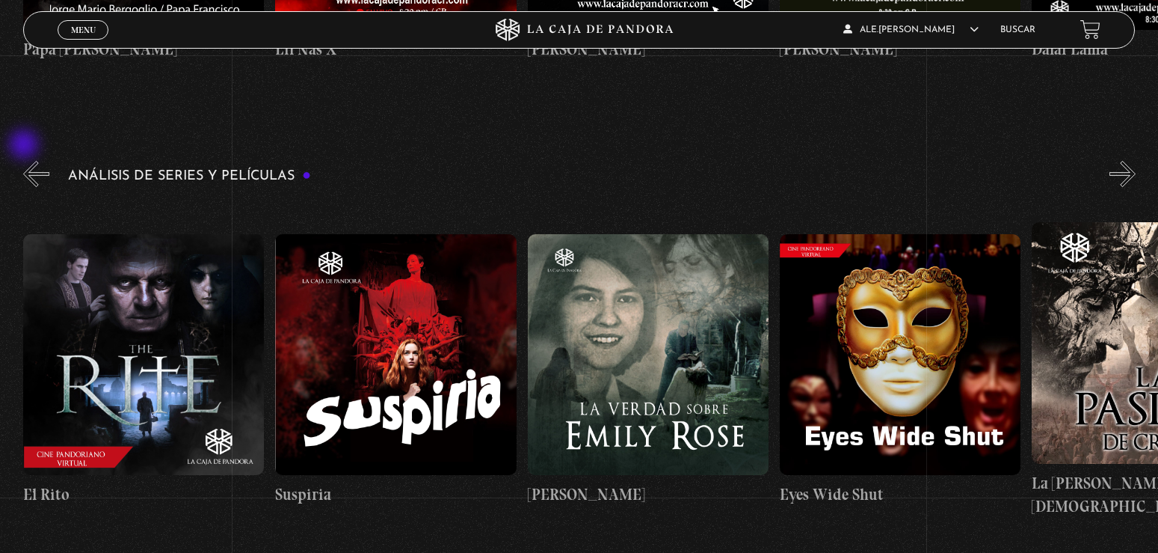
click at [25, 161] on button "«" at bounding box center [36, 174] width 26 height 26
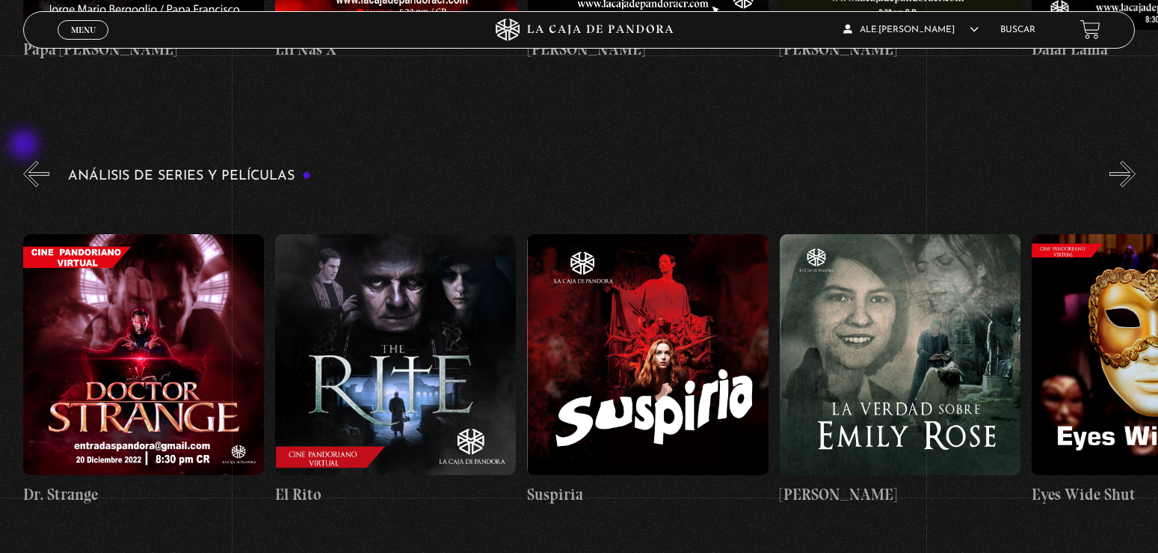
click at [25, 161] on button "«" at bounding box center [36, 174] width 26 height 26
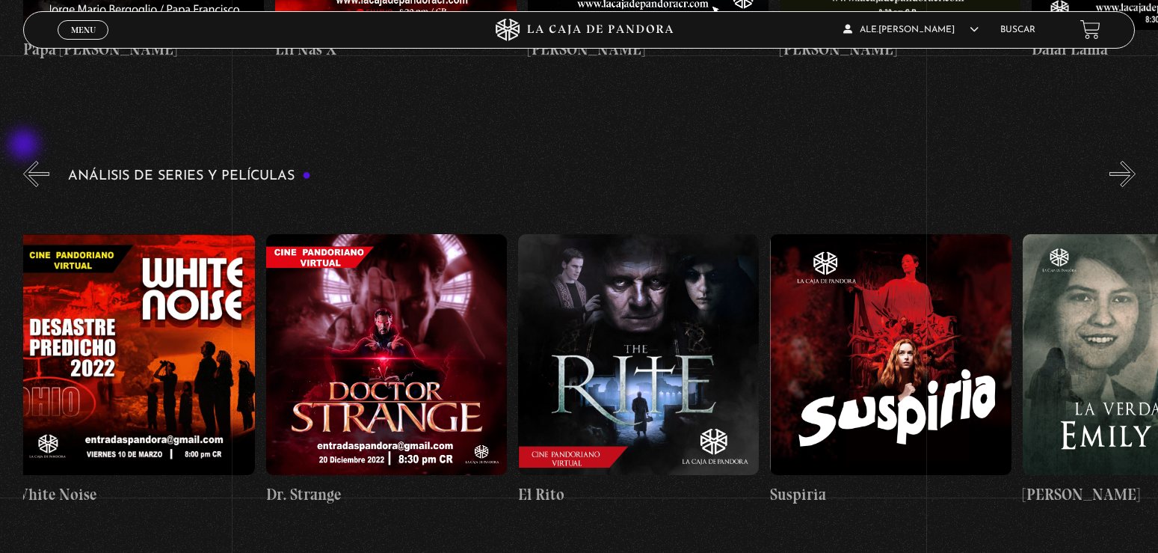
click at [25, 161] on button "«" at bounding box center [36, 174] width 26 height 26
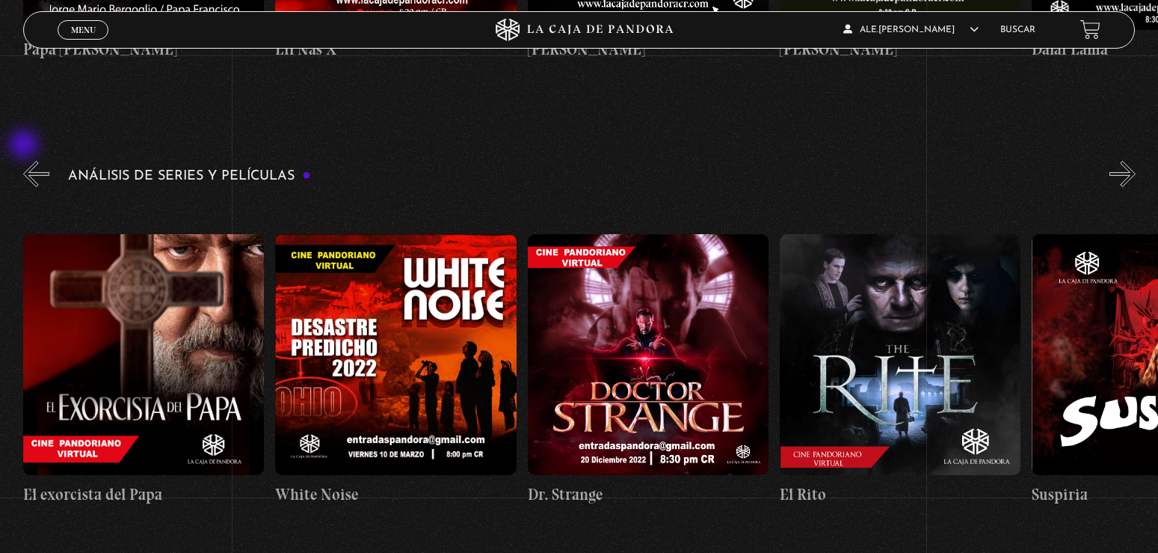
click at [25, 161] on button "«" at bounding box center [36, 174] width 26 height 26
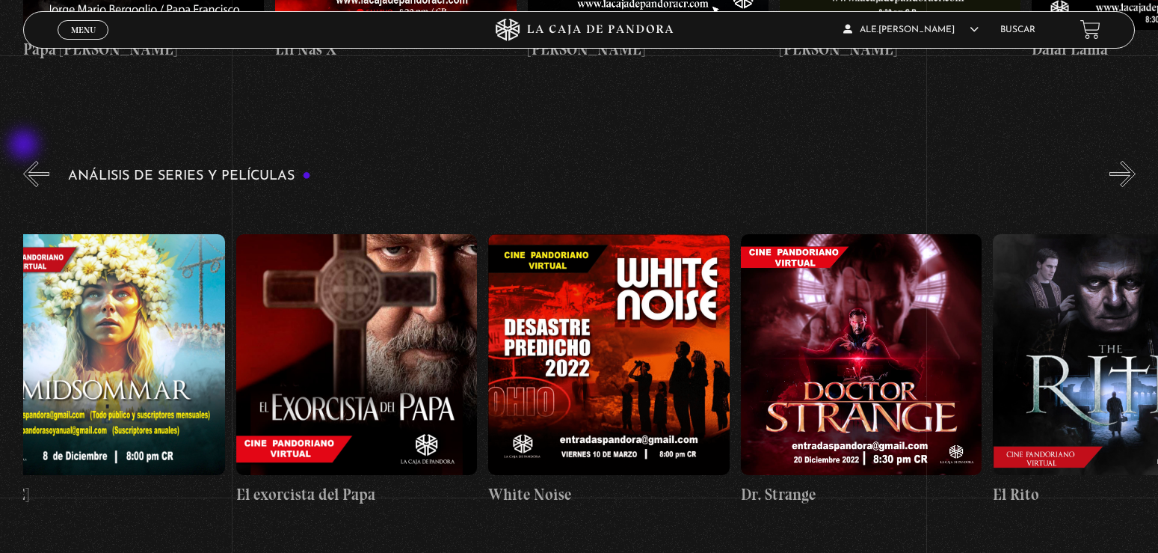
click at [25, 161] on button "«" at bounding box center [36, 174] width 26 height 26
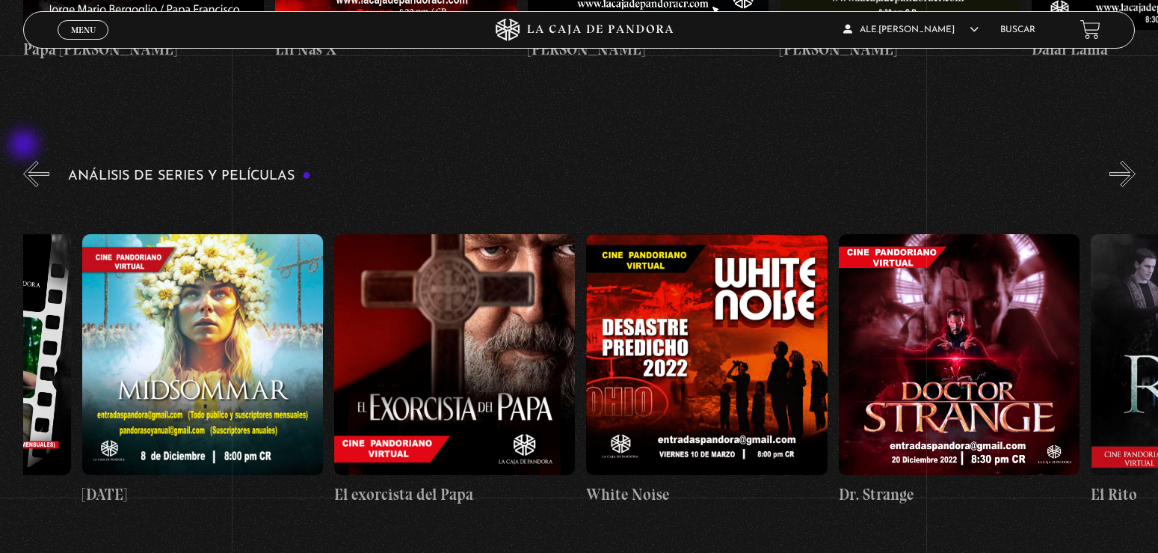
click at [25, 161] on button "«" at bounding box center [36, 174] width 26 height 26
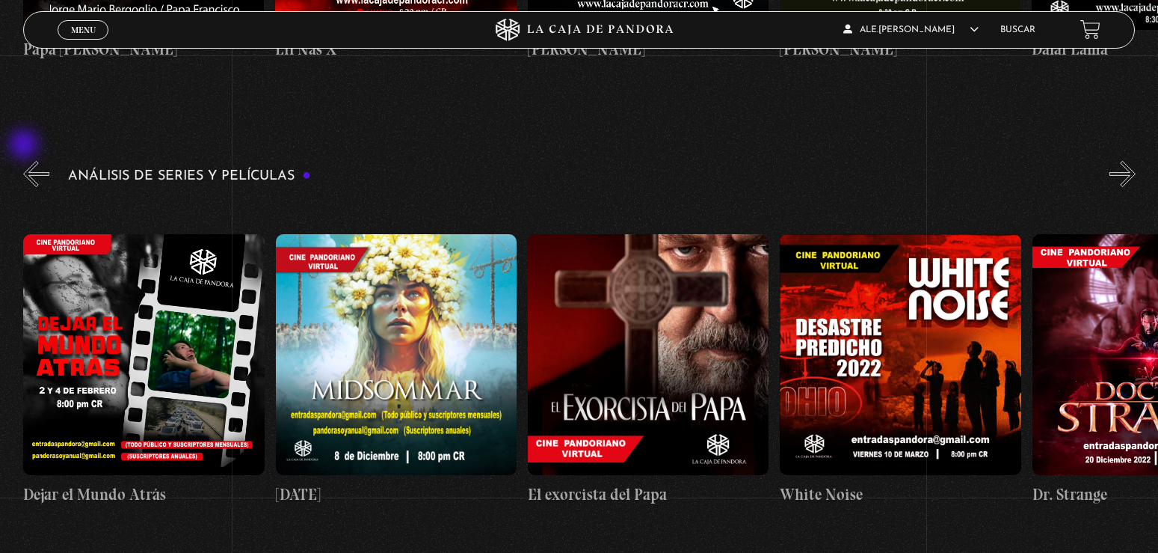
click at [25, 161] on button "«" at bounding box center [36, 174] width 26 height 26
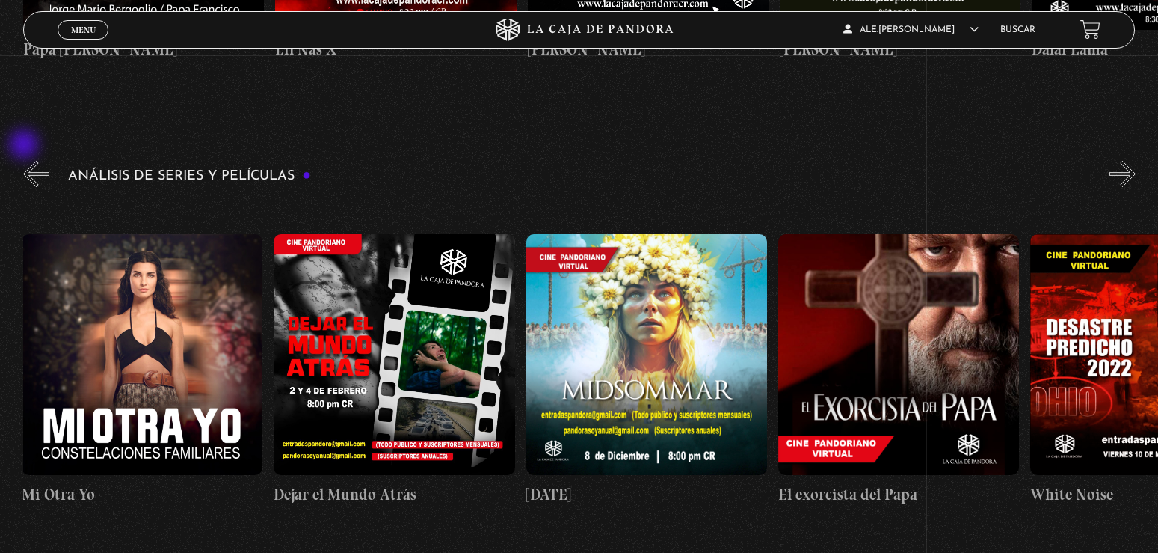
click at [25, 161] on button "«" at bounding box center [36, 174] width 26 height 26
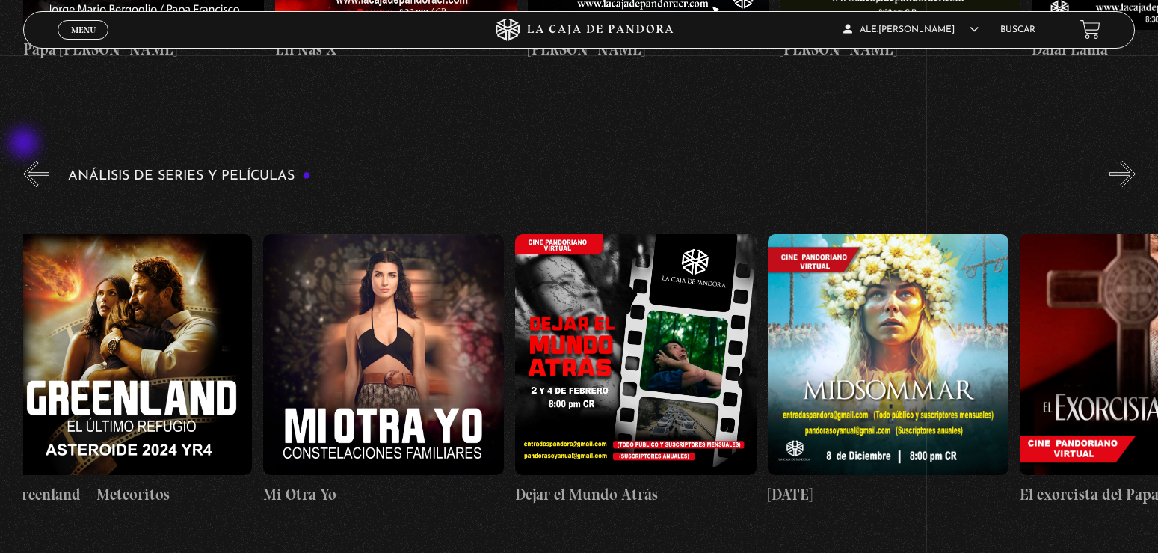
click at [25, 161] on button "«" at bounding box center [36, 174] width 26 height 26
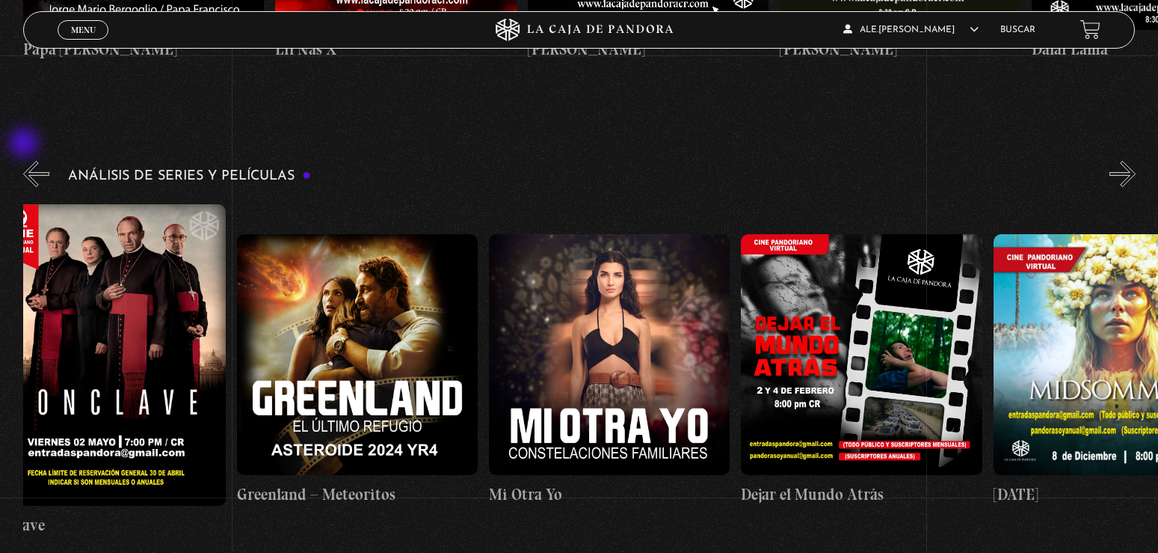
click at [25, 161] on button "«" at bounding box center [36, 174] width 26 height 26
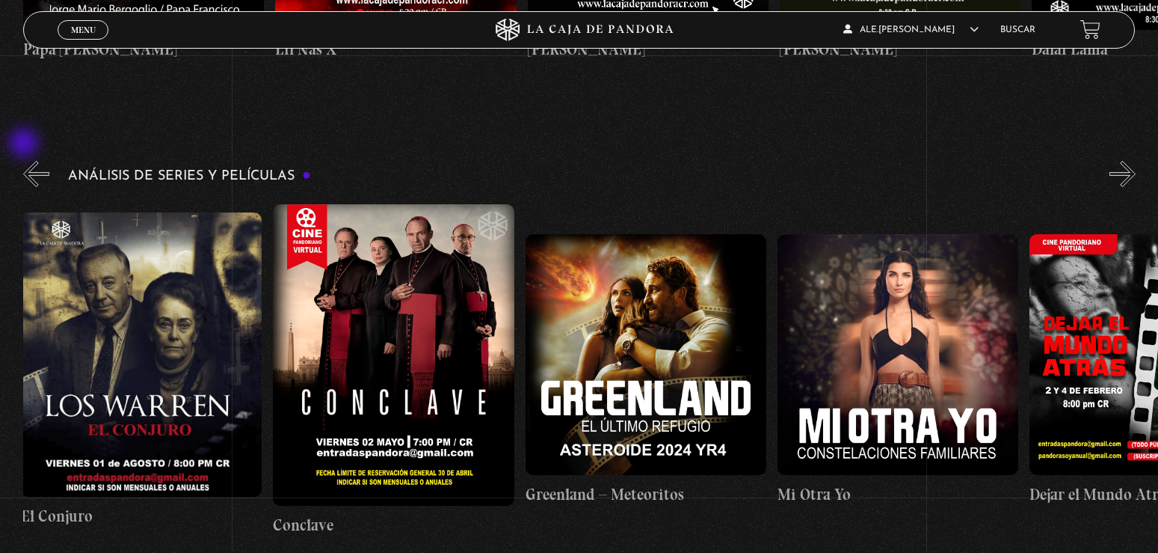
scroll to position [0, 1]
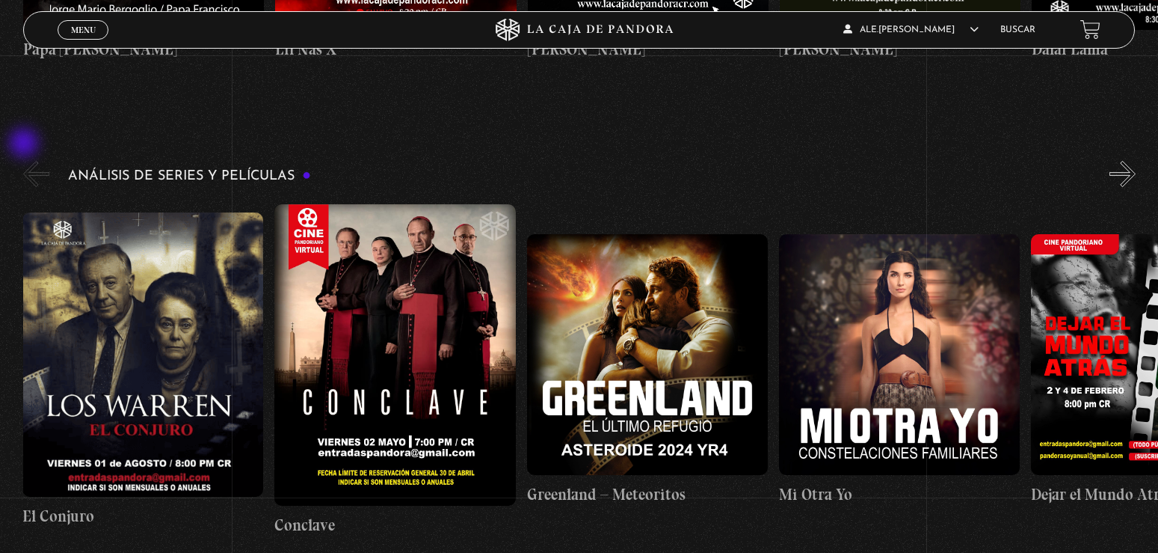
click at [25, 161] on button "«" at bounding box center [36, 174] width 26 height 26
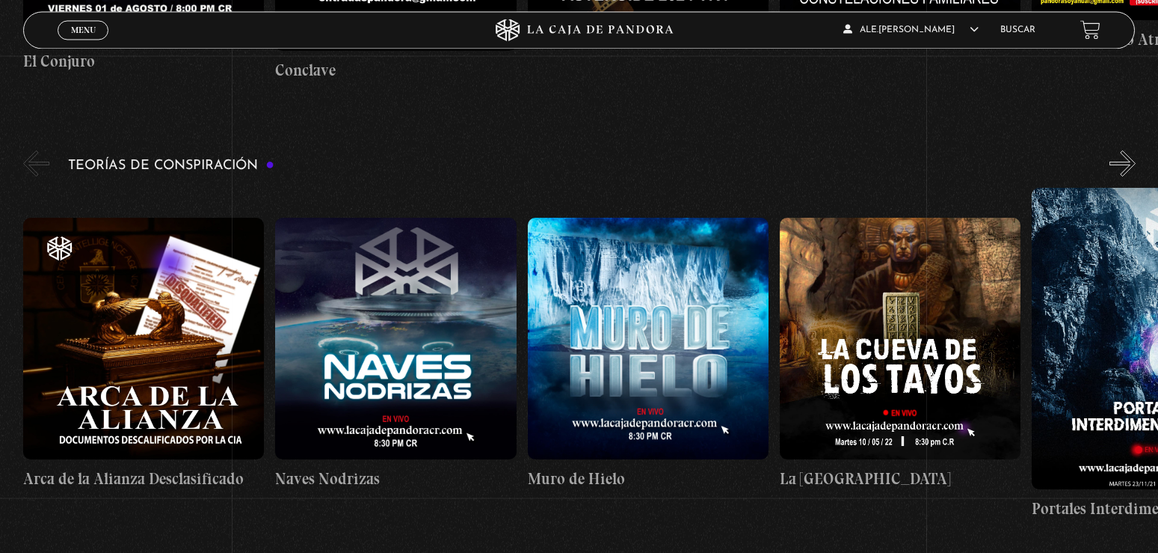
scroll to position [3203, 0]
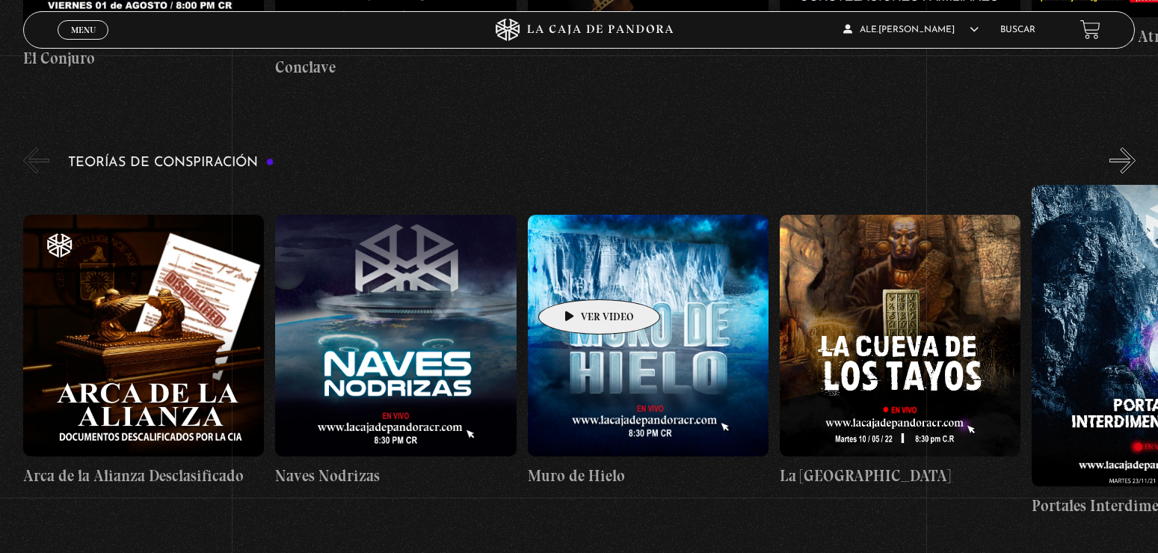
click at [582, 273] on figure at bounding box center [648, 335] width 241 height 241
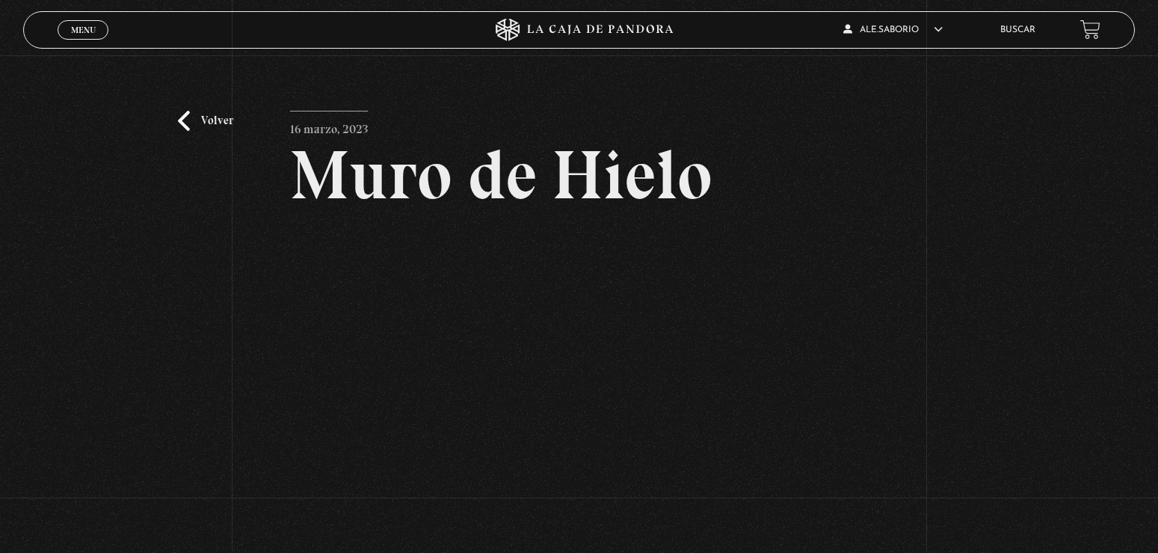
scroll to position [76, 0]
